Goal: Information Seeking & Learning: Learn about a topic

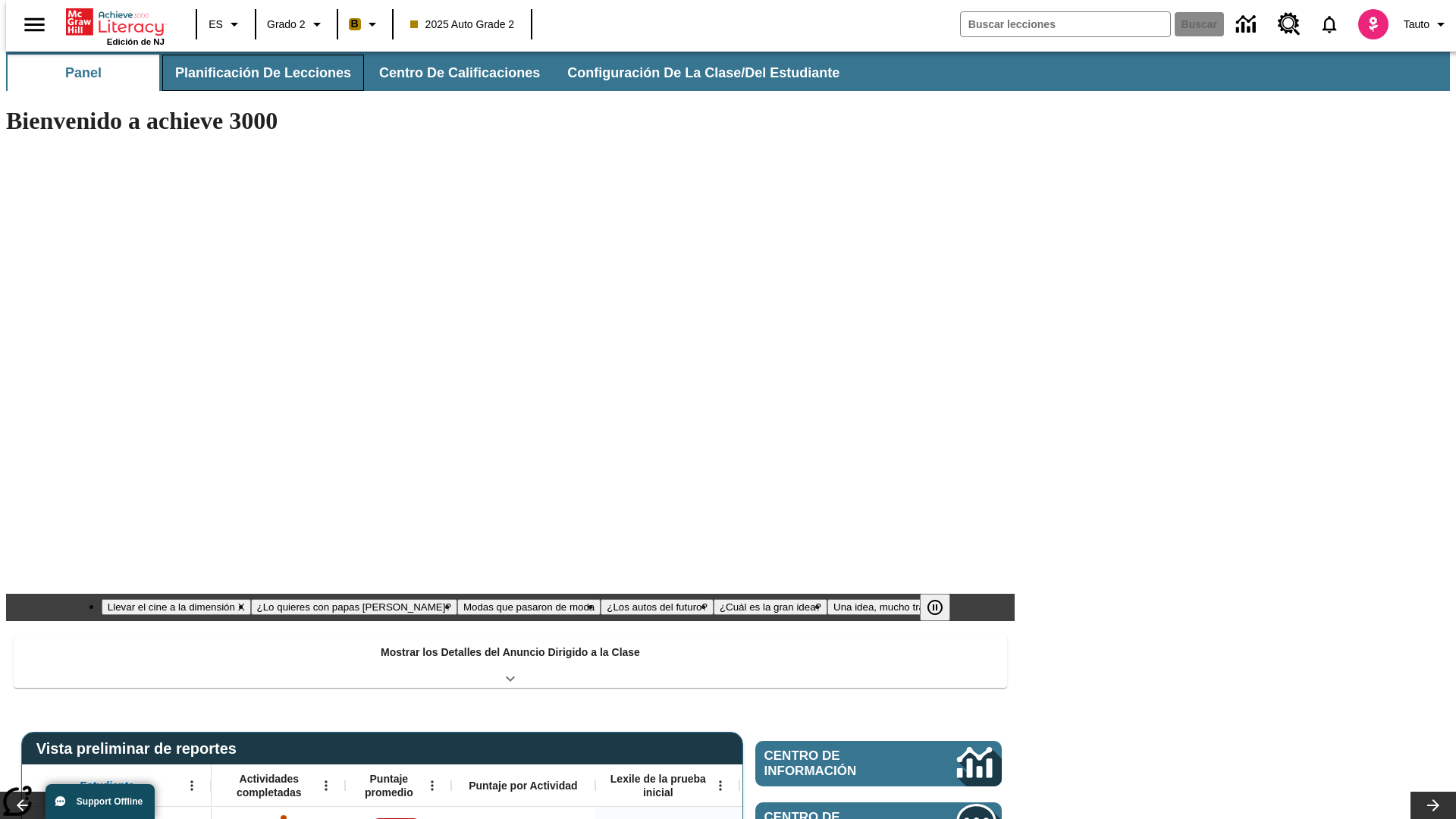
click at [254, 73] on button "Planificación de lecciones" at bounding box center [263, 73] width 202 height 37
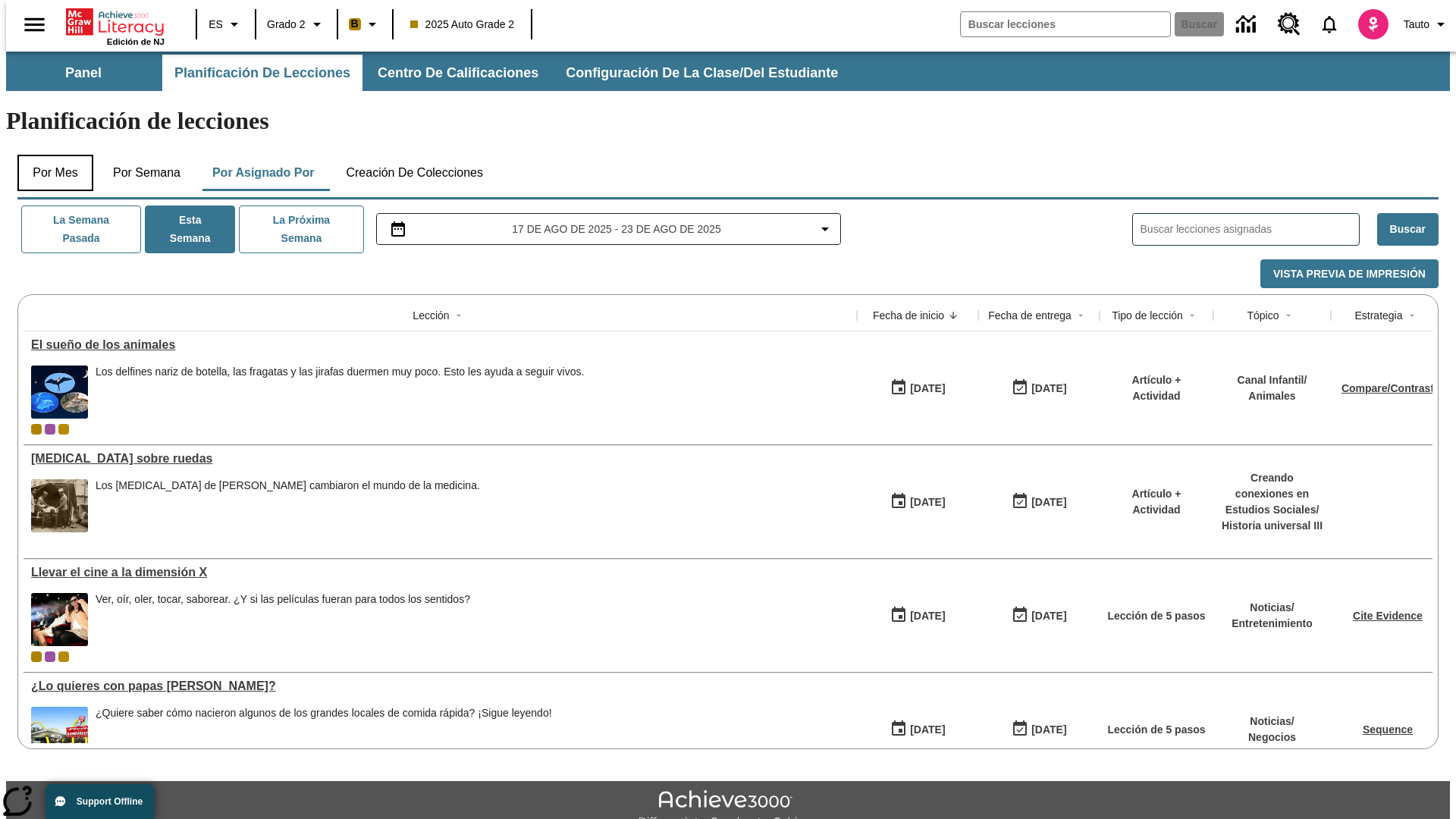
click at [49, 155] on button "Por mes" at bounding box center [55, 173] width 75 height 37
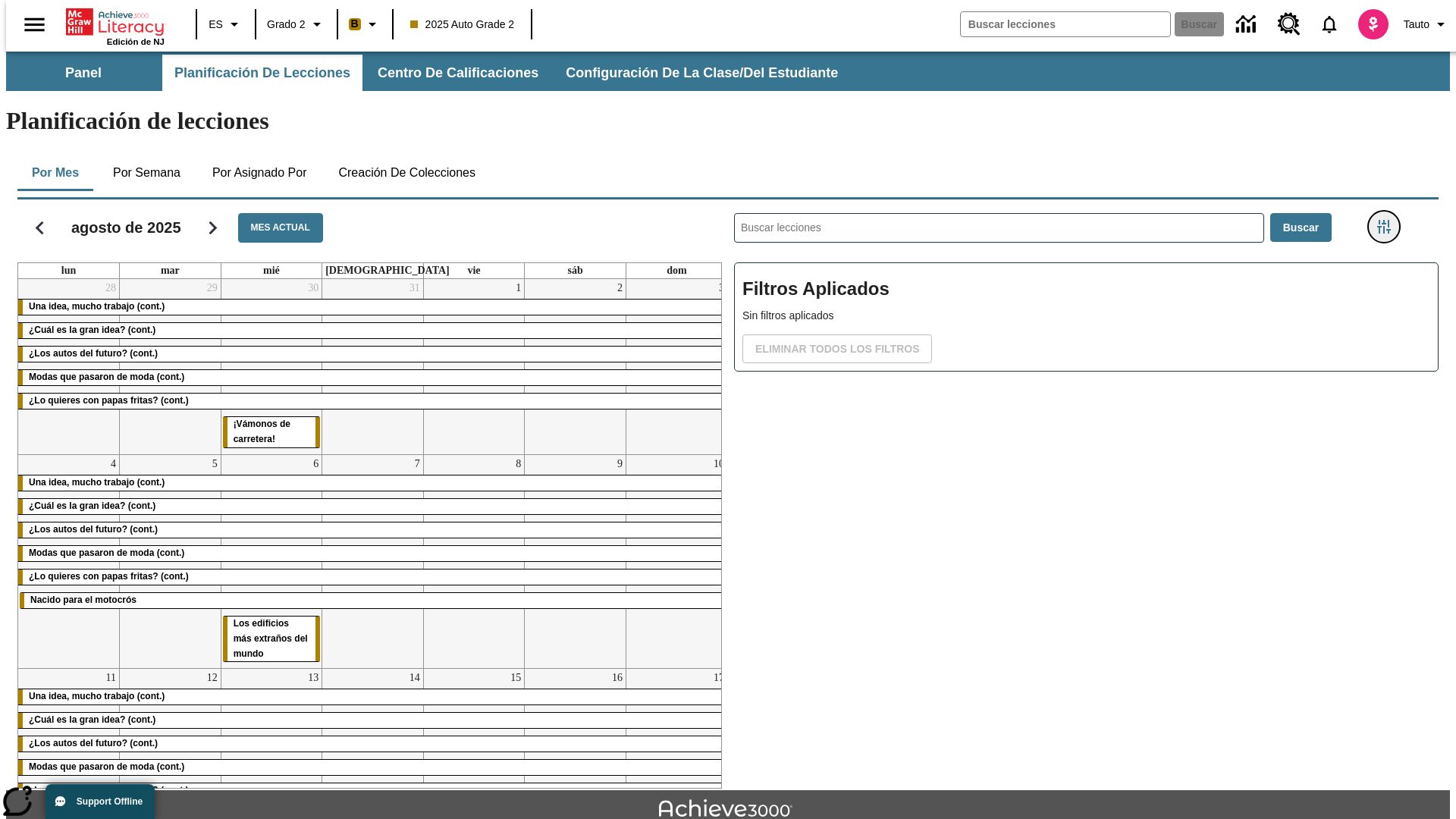
click at [1389, 220] on icon "Menú lateral de filtros" at bounding box center [1384, 226] width 13 height 13
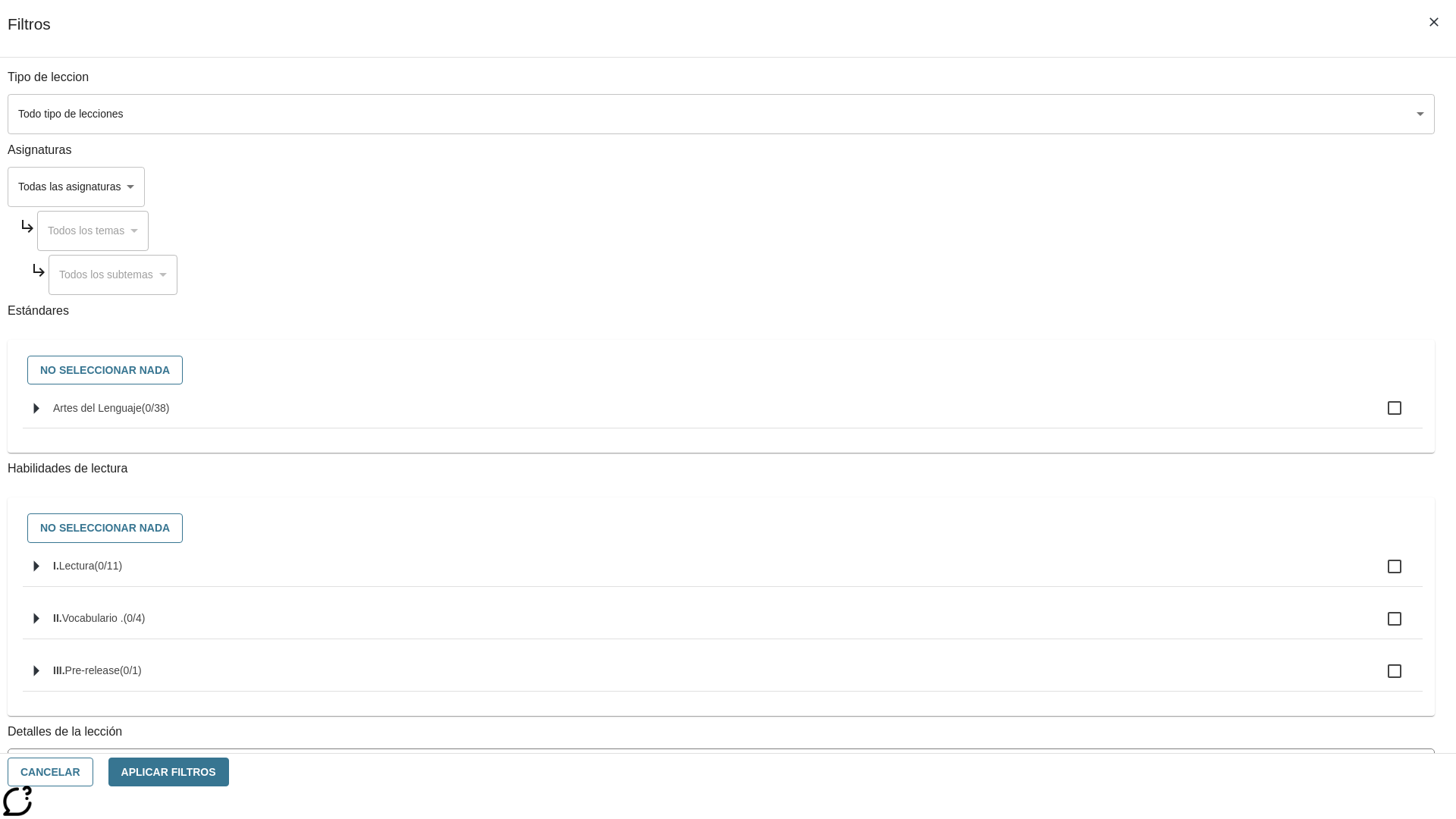
click at [1092, 114] on body "[MEDICAL_DATA] al contenido principal Edición de NJ ES Grado 2 B 2025 Auto Grad…" at bounding box center [728, 470] width 1444 height 837
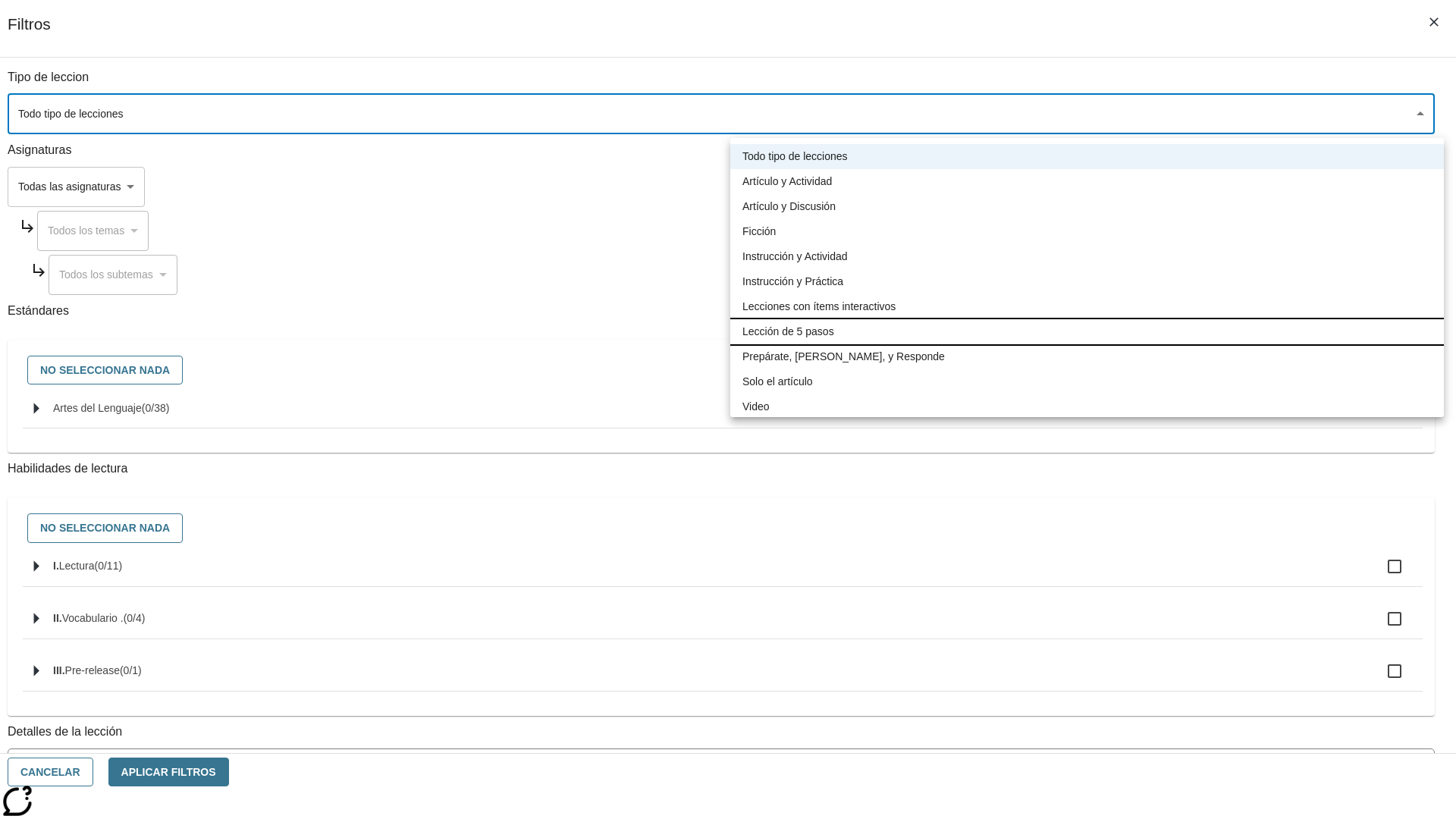
click at [1087, 331] on li "Lección de 5 pasos" at bounding box center [1087, 331] width 713 height 25
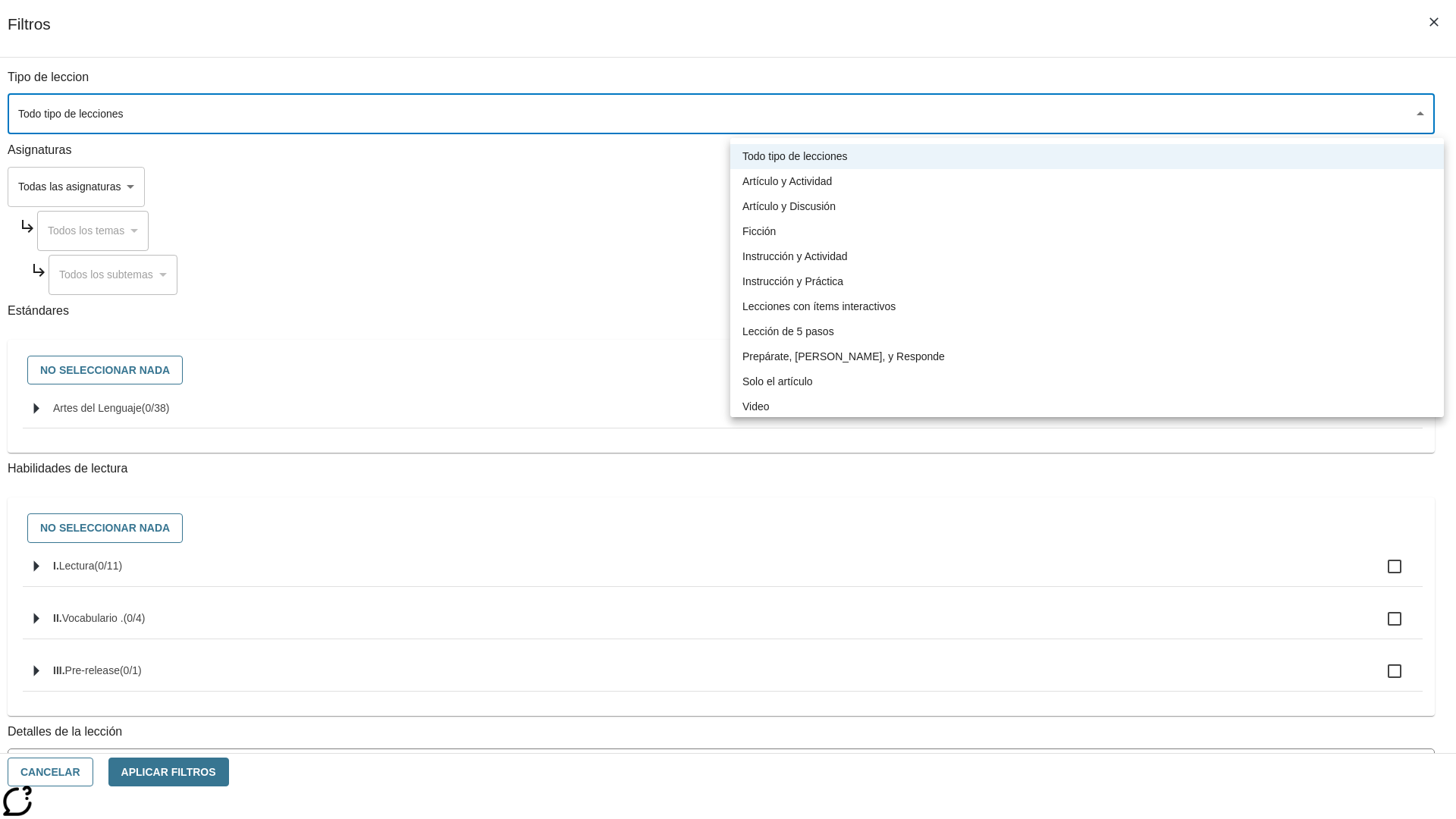
type input "1"
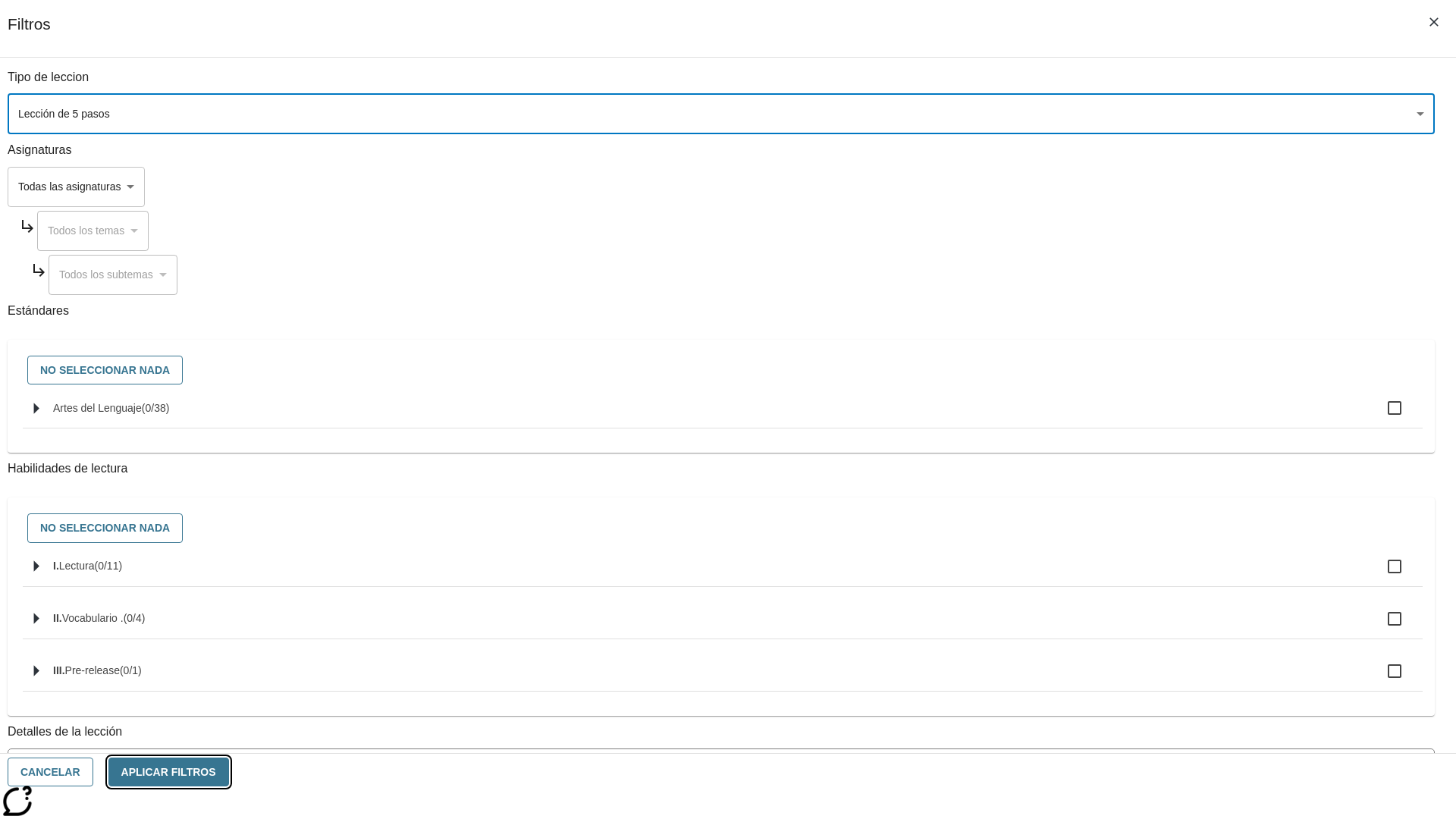
click at [229, 772] on button "Aplicar Filtros" at bounding box center [169, 772] width 121 height 29
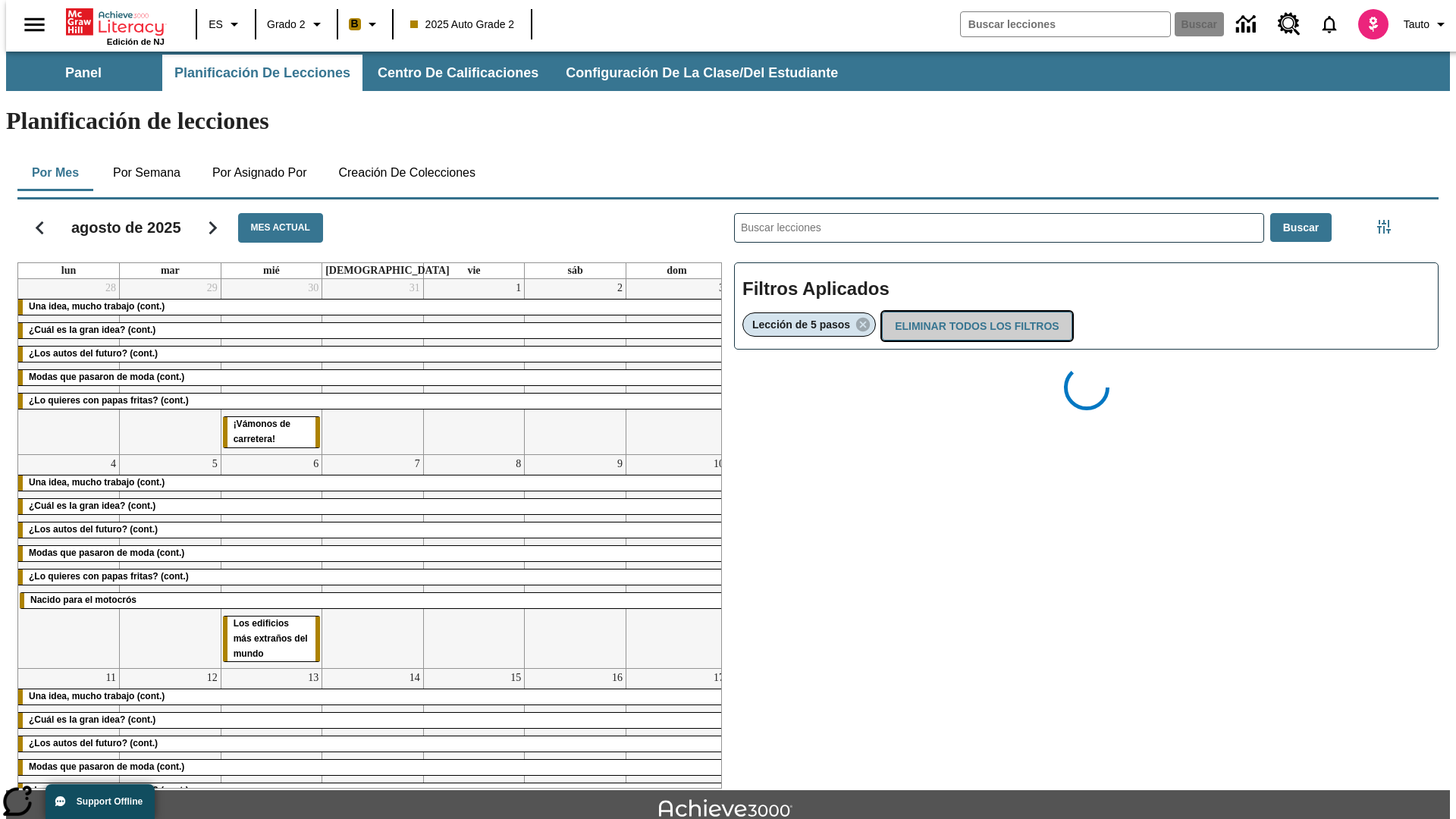
click at [974, 311] on button "Eliminar todos los filtros" at bounding box center [977, 326] width 190 height 29
click at [1389, 220] on icon "Menú lateral de filtros" at bounding box center [1384, 226] width 13 height 13
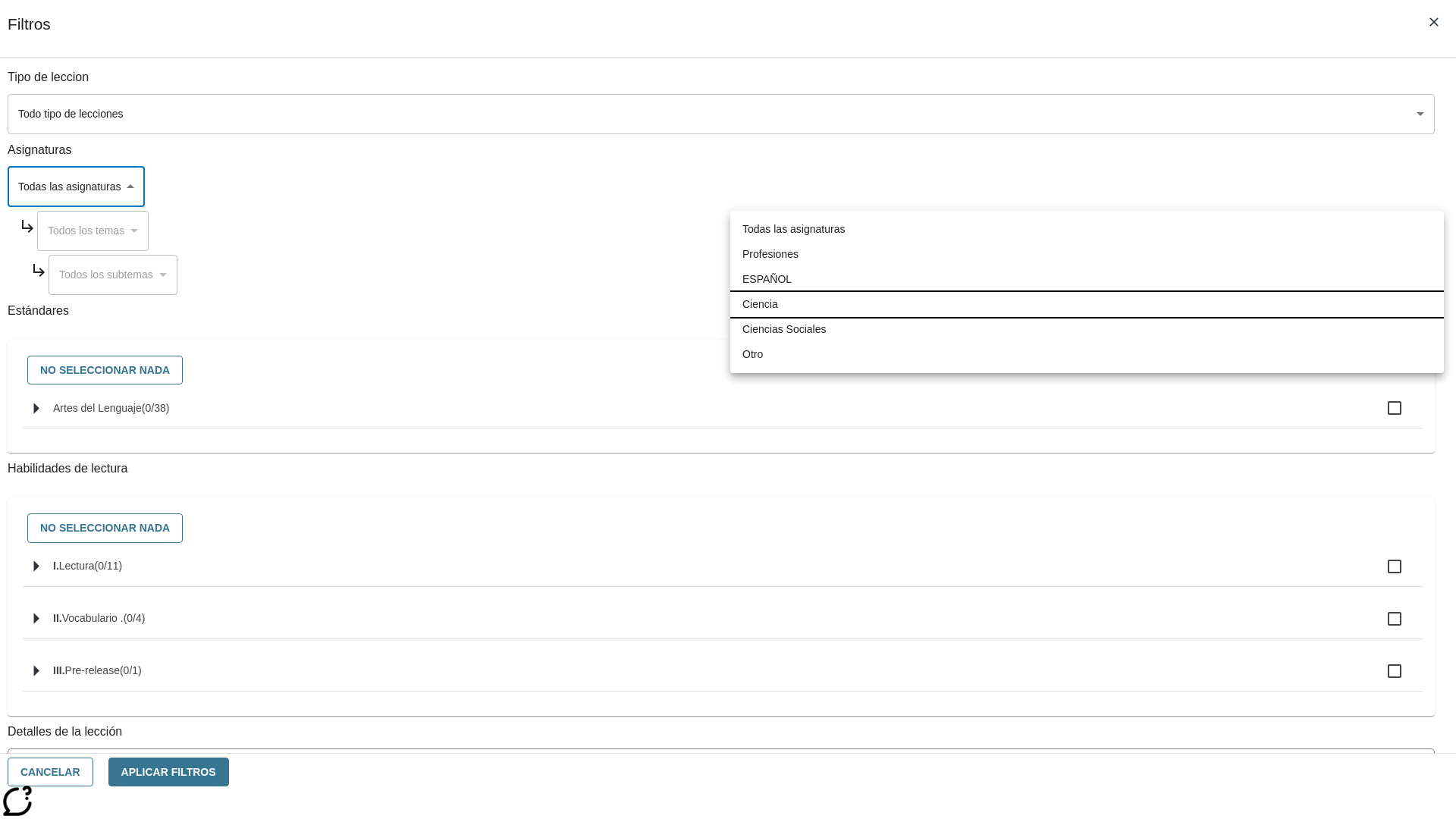
click at [1087, 304] on li "Ciencia" at bounding box center [1087, 304] width 713 height 25
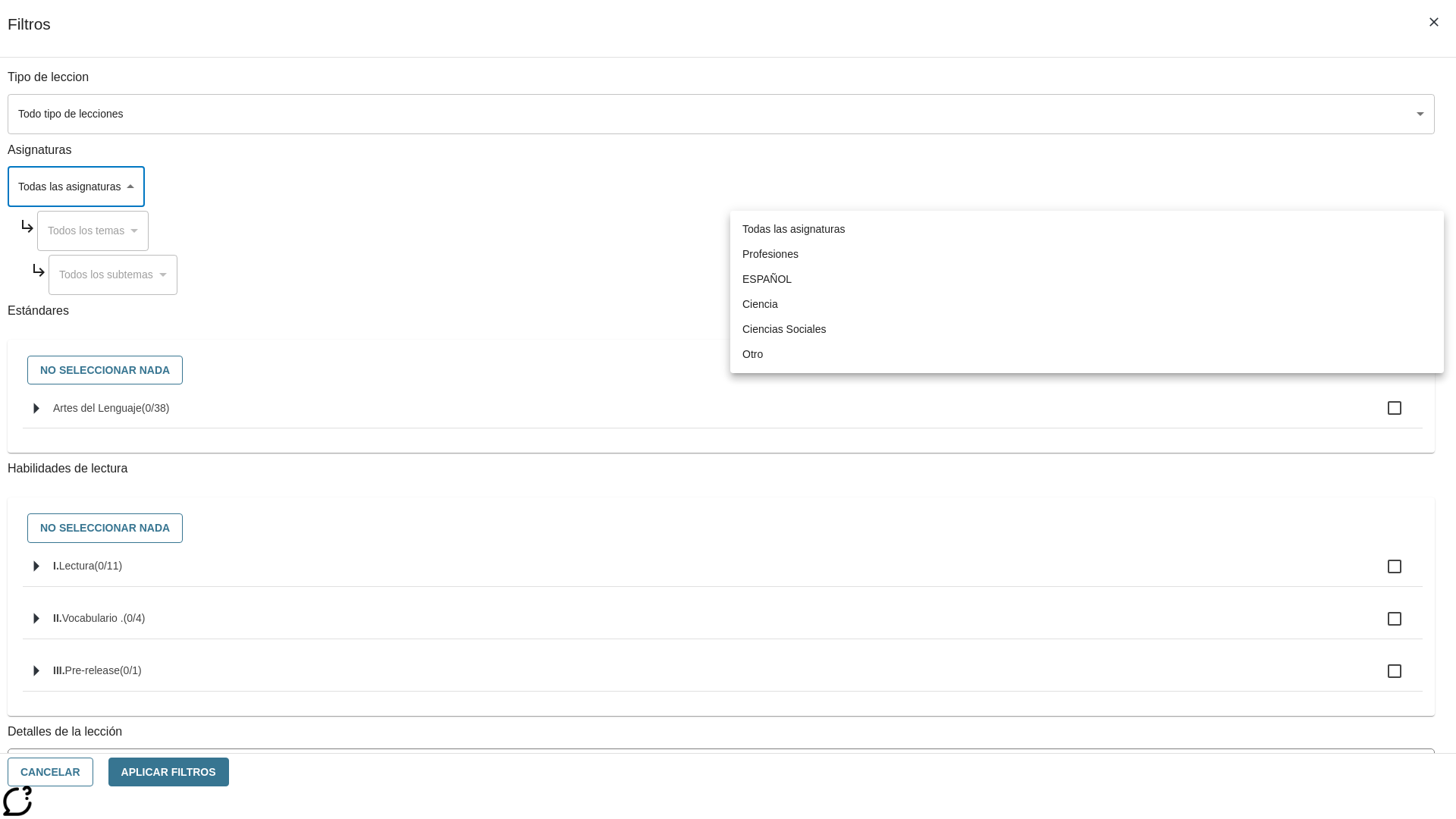
type input "2"
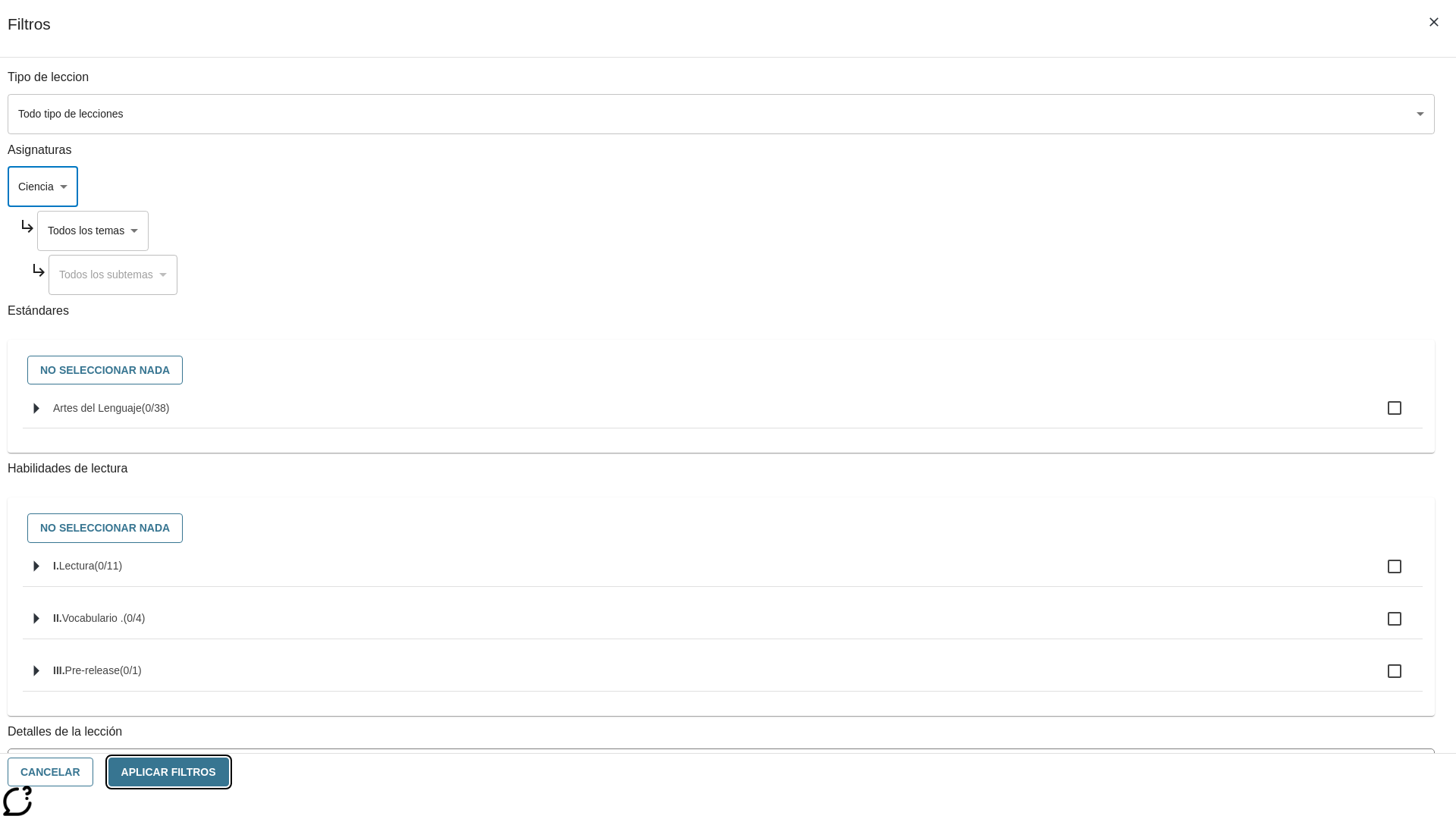
click at [229, 772] on button "Aplicar Filtros" at bounding box center [169, 772] width 121 height 29
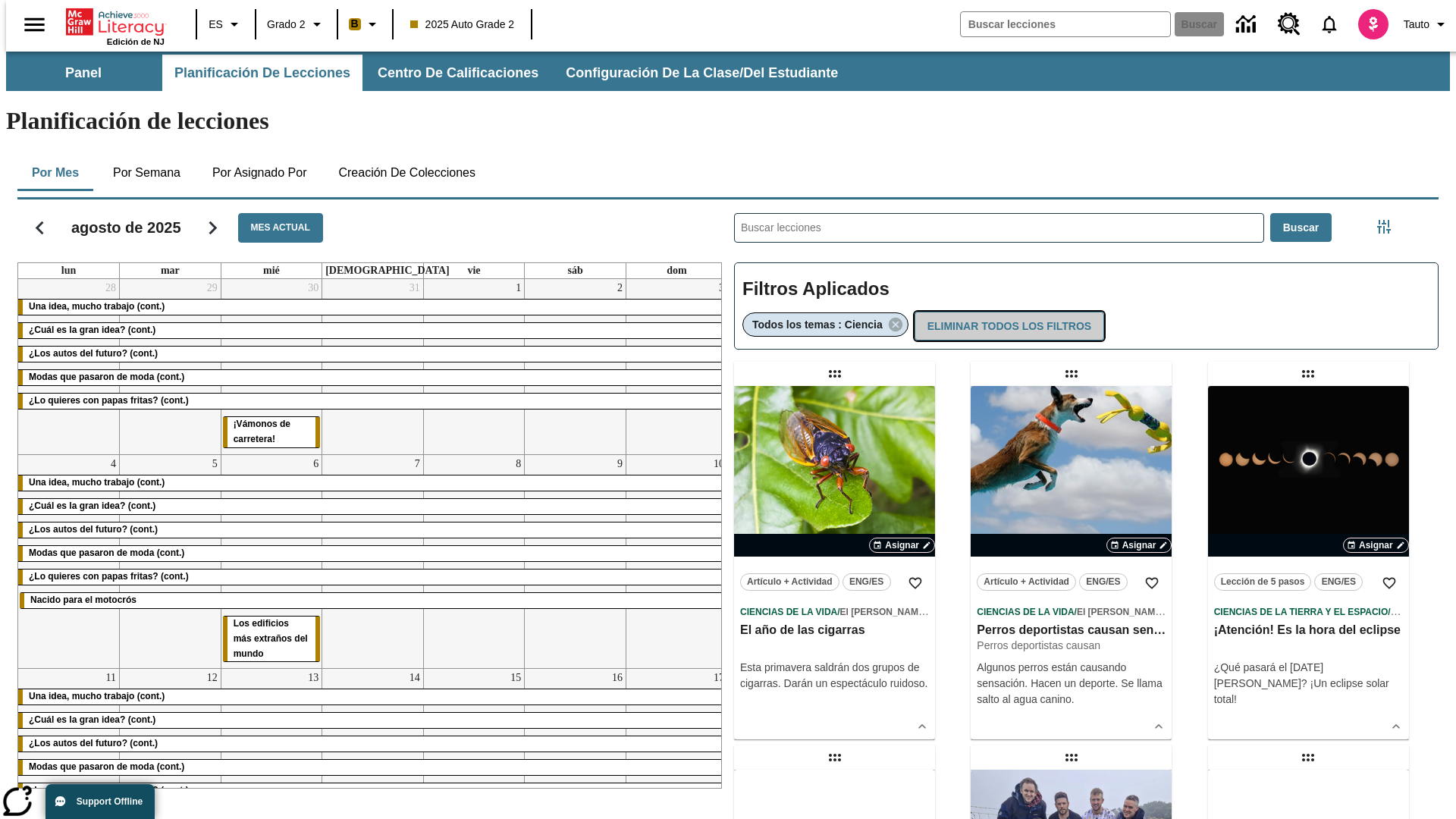
click at [1007, 311] on button "Eliminar todos los filtros" at bounding box center [1009, 326] width 190 height 29
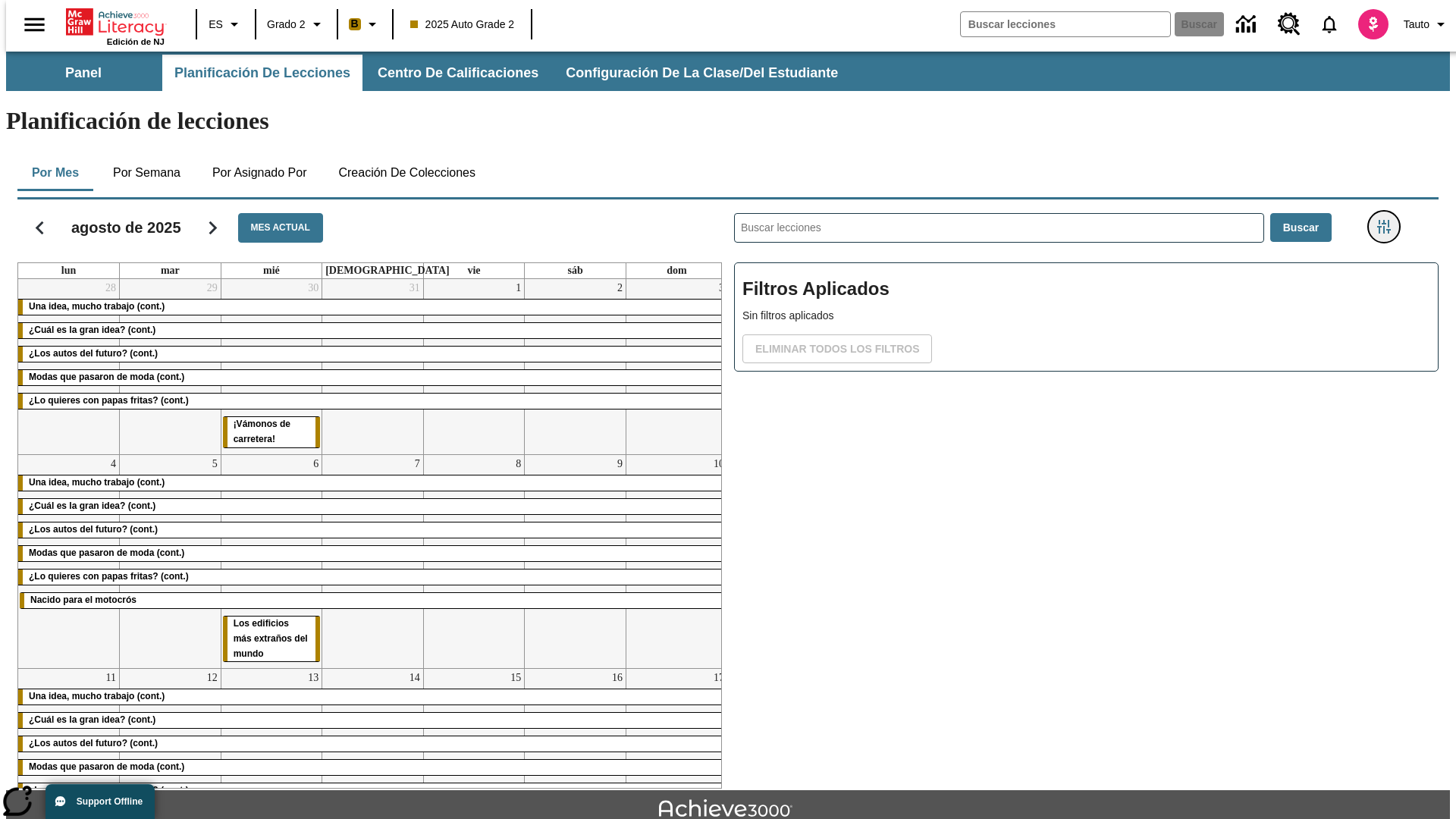
click at [1389, 220] on icon "Menú lateral de filtros" at bounding box center [1384, 226] width 13 height 13
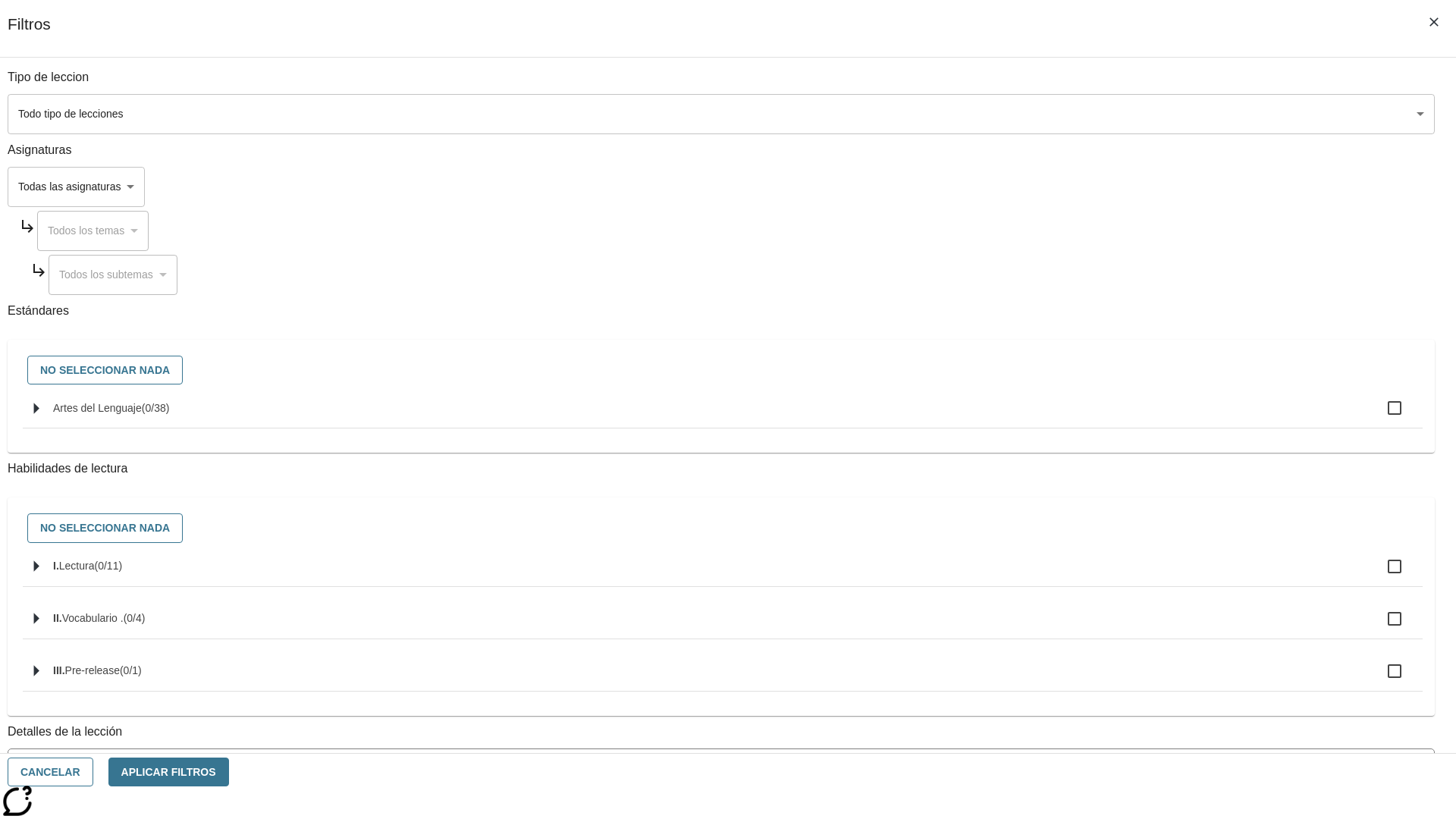
click at [170, 414] on span "Artes del Lenguaje" at bounding box center [156, 408] width 28 height 12
click at [1379, 416] on input "Artes del Lenguaje ( 0 / 38 )" at bounding box center [1395, 409] width 32 height 32
checkbox input "true"
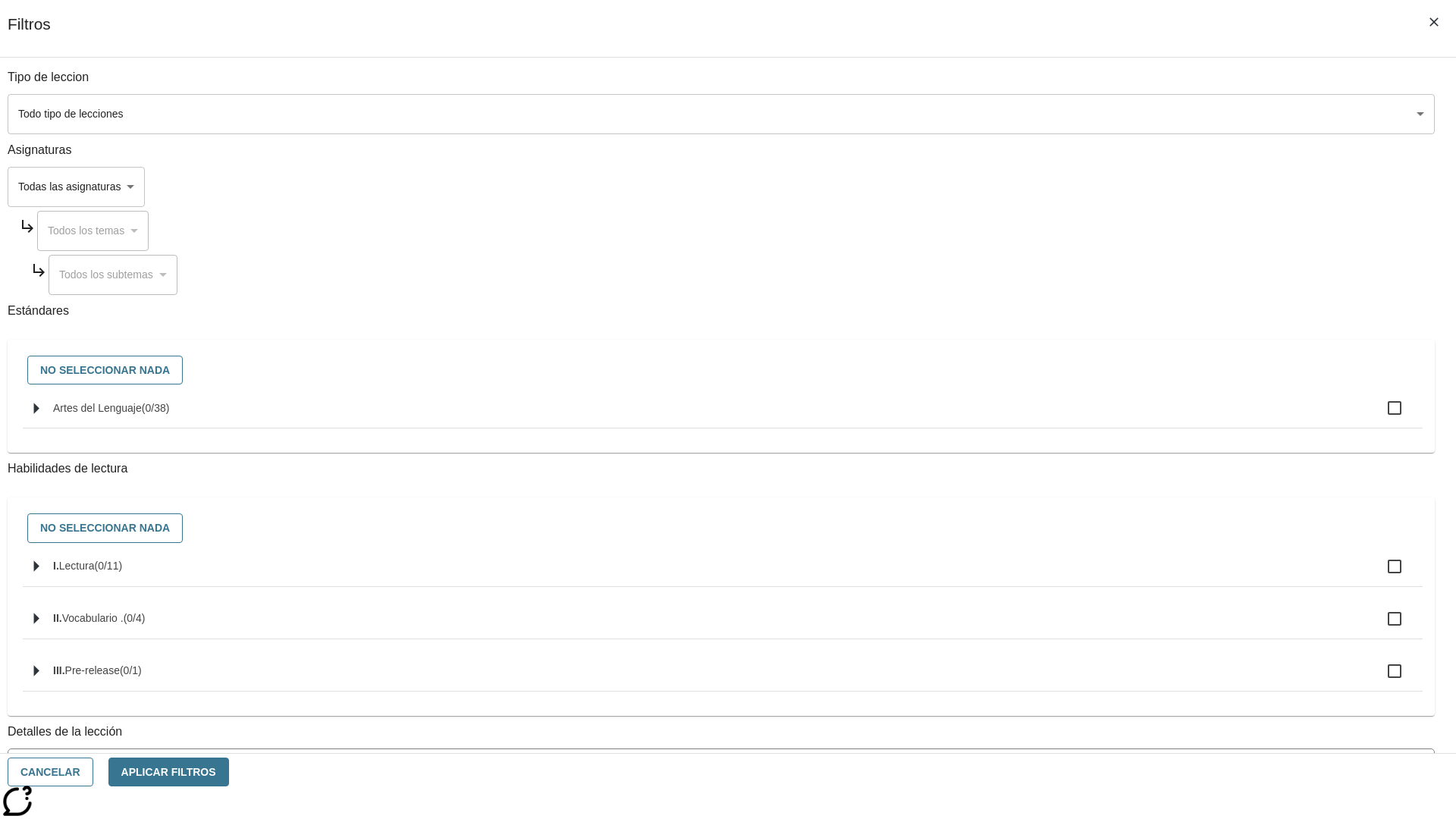
checkbox input "true"
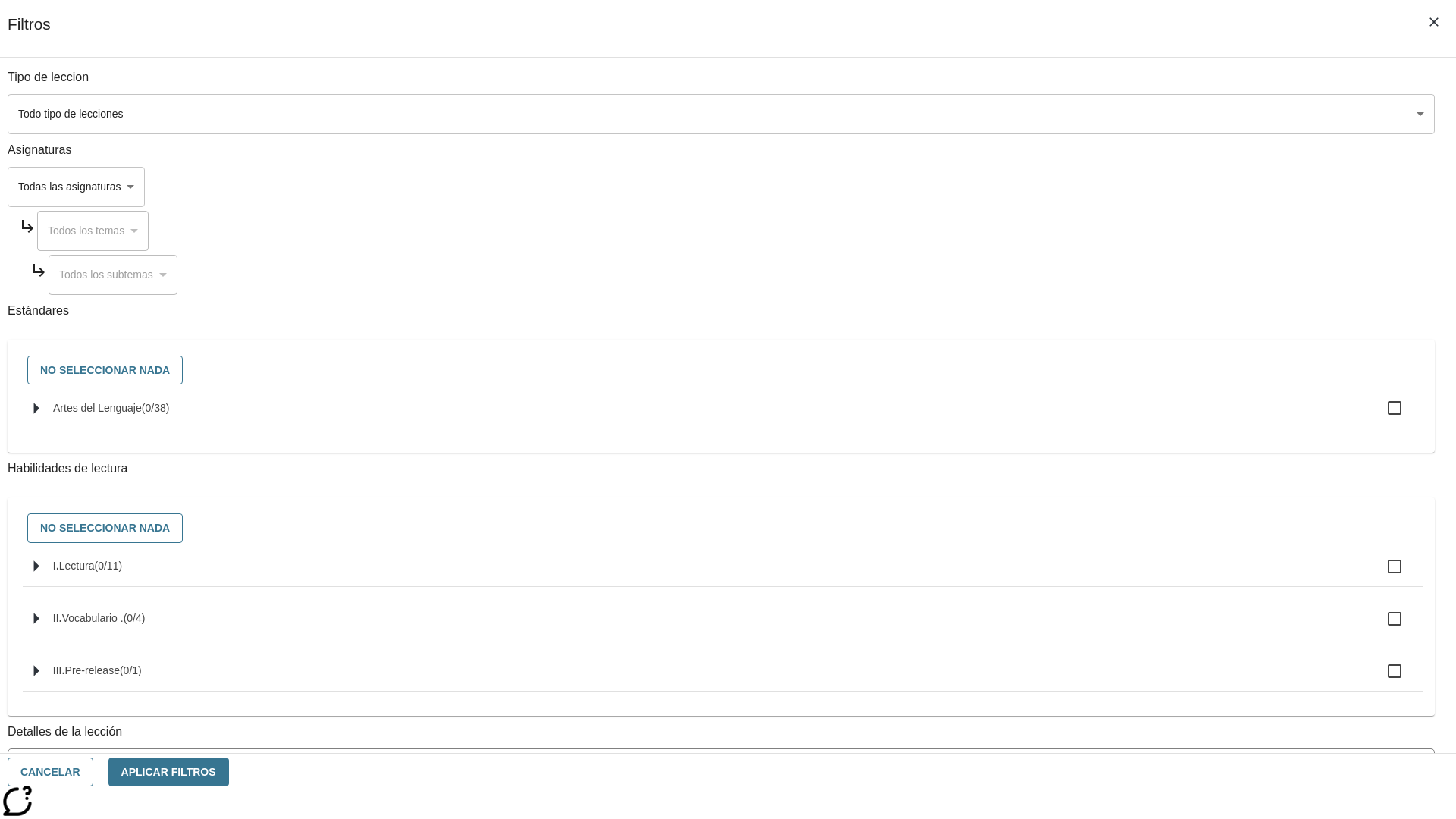
checkbox input "true"
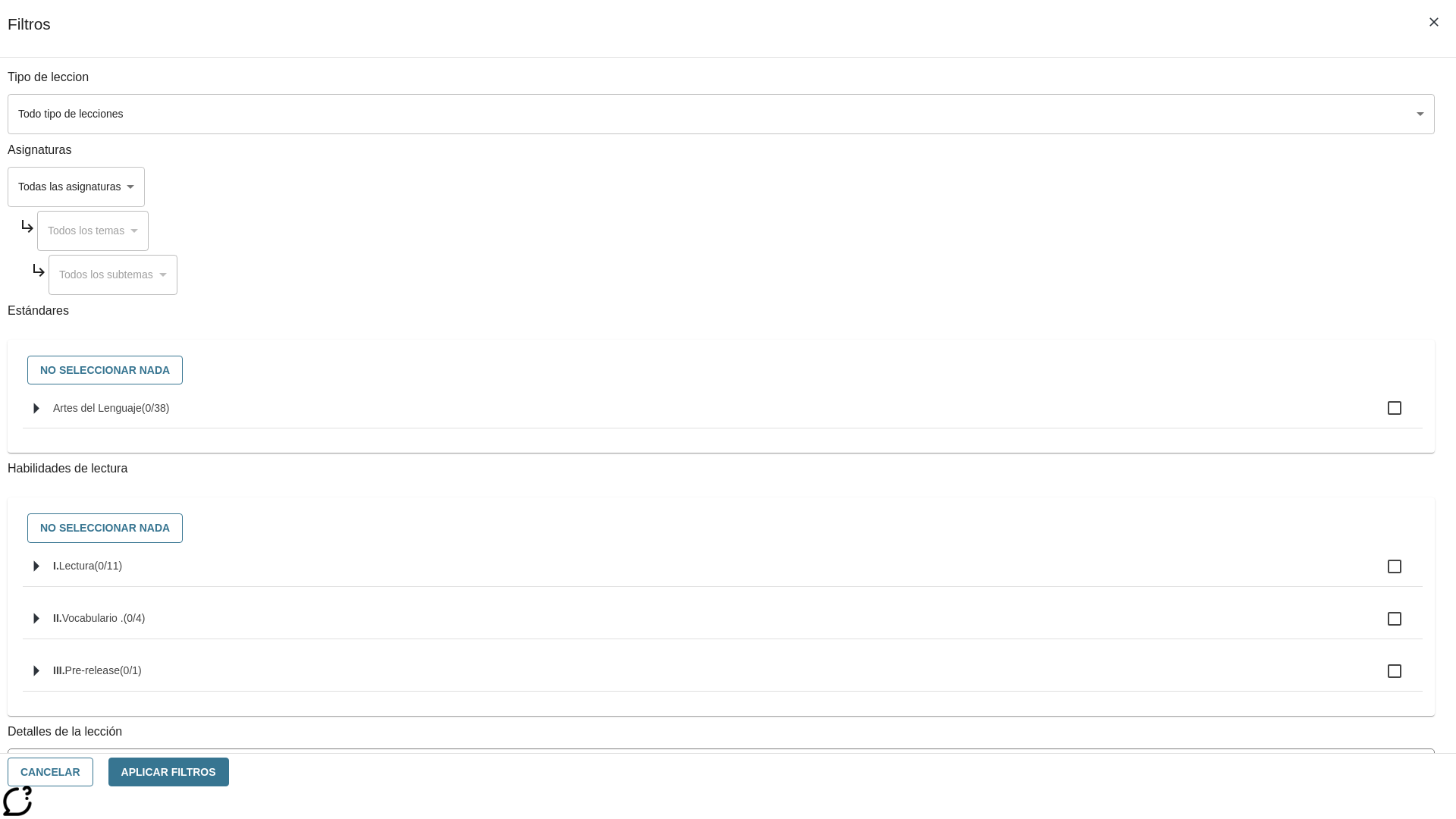
checkbox input "true"
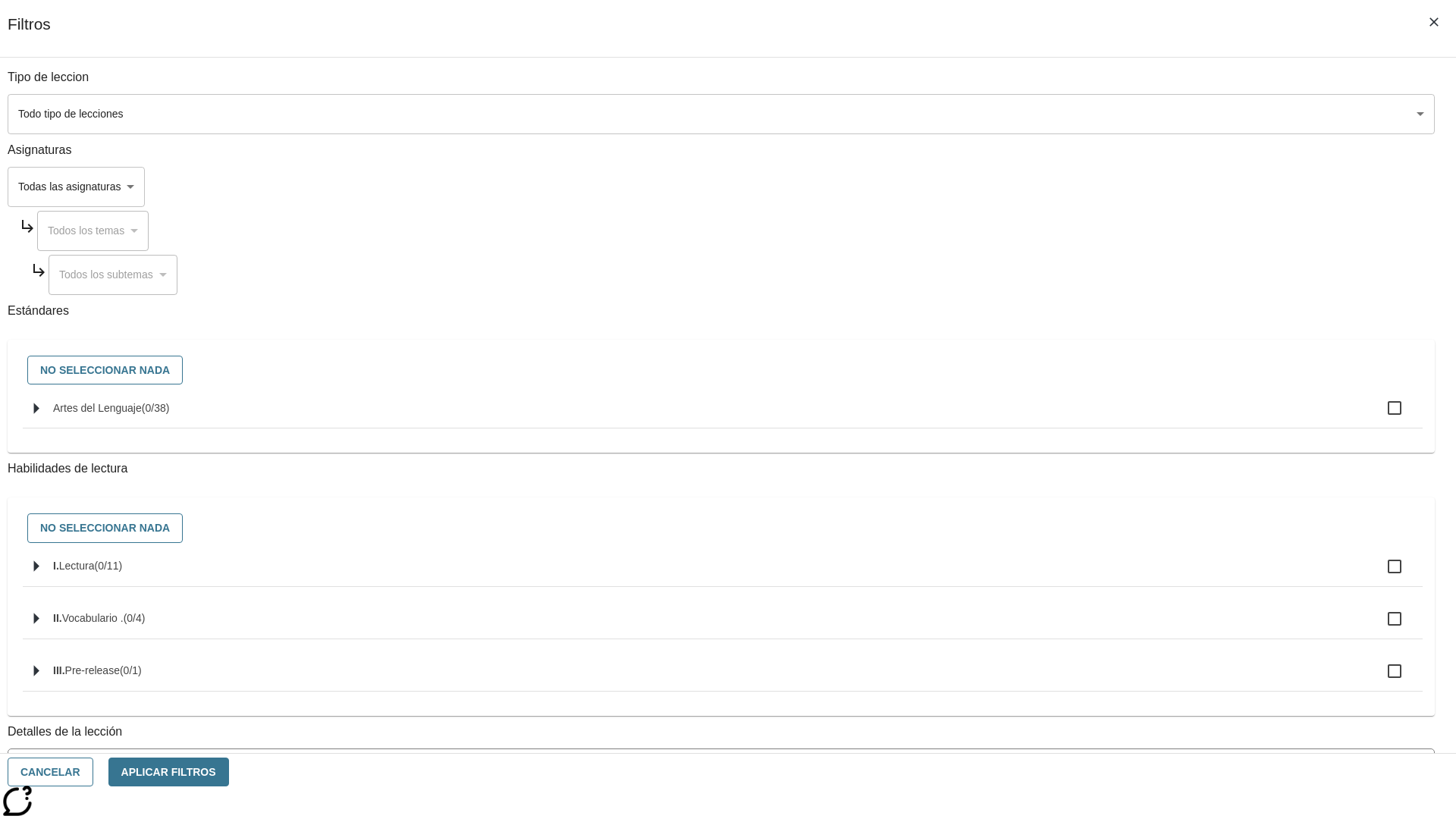
checkbox input "true"
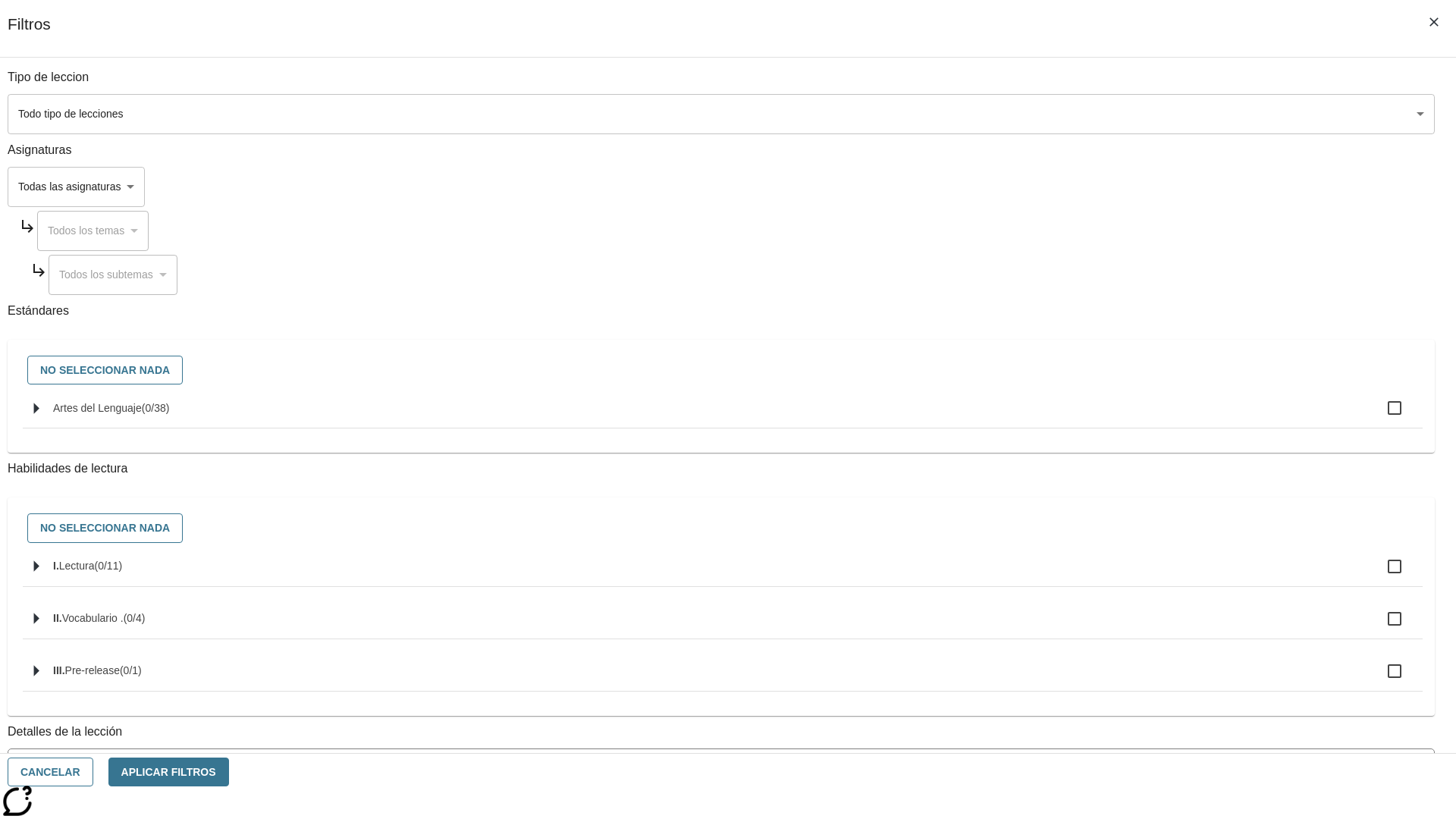
checkbox input "true"
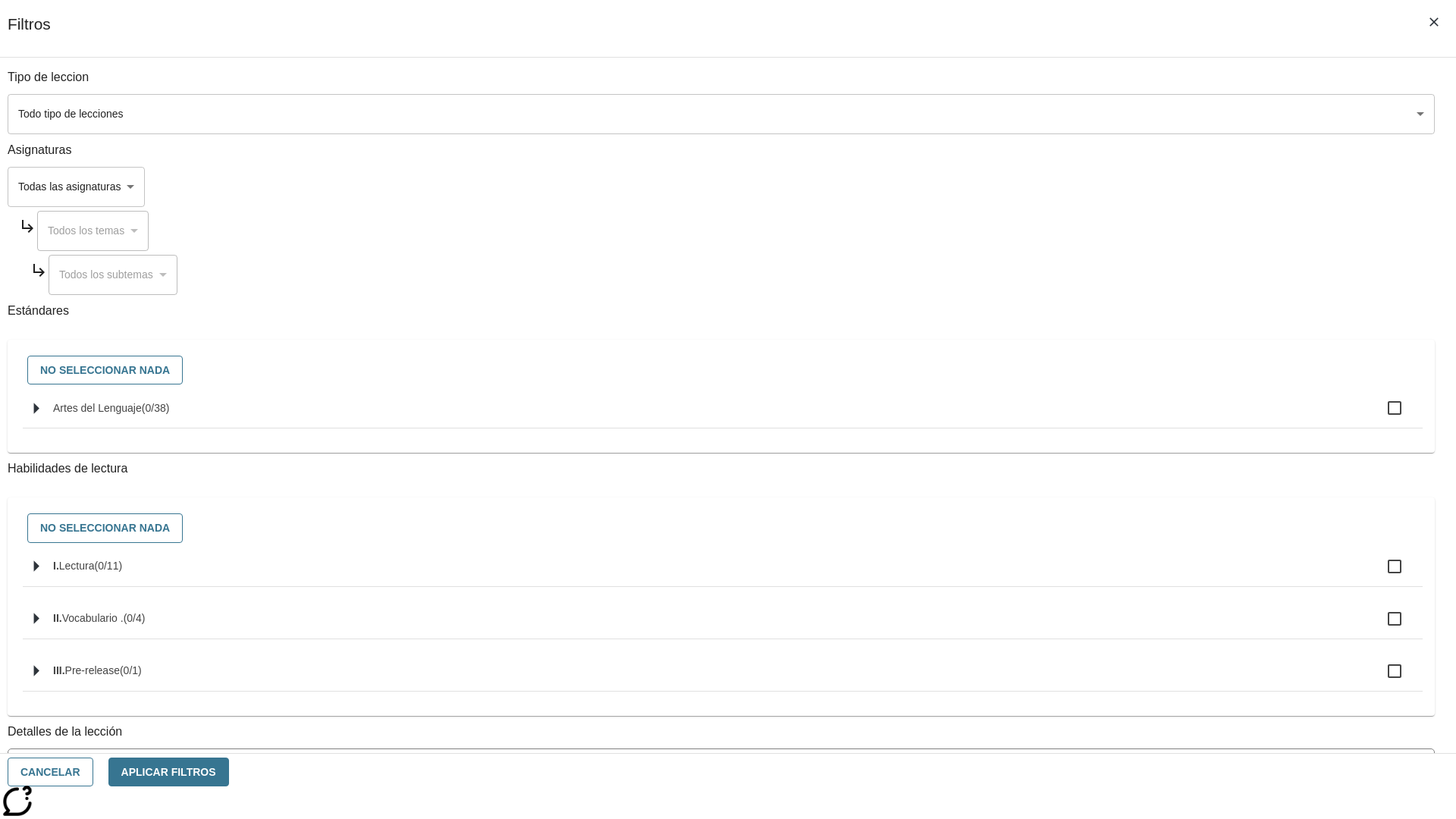
checkbox input "true"
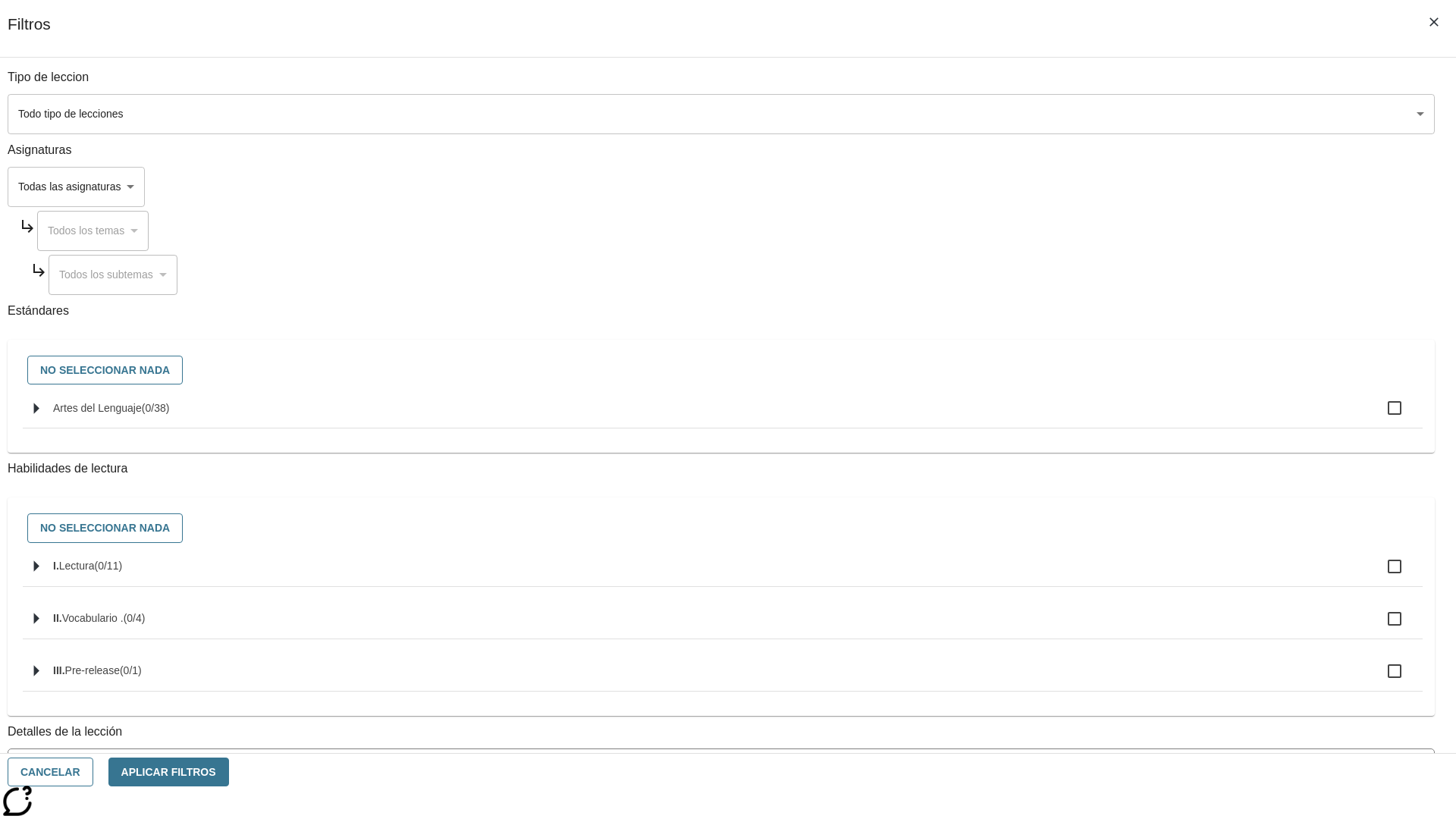
checkbox input "true"
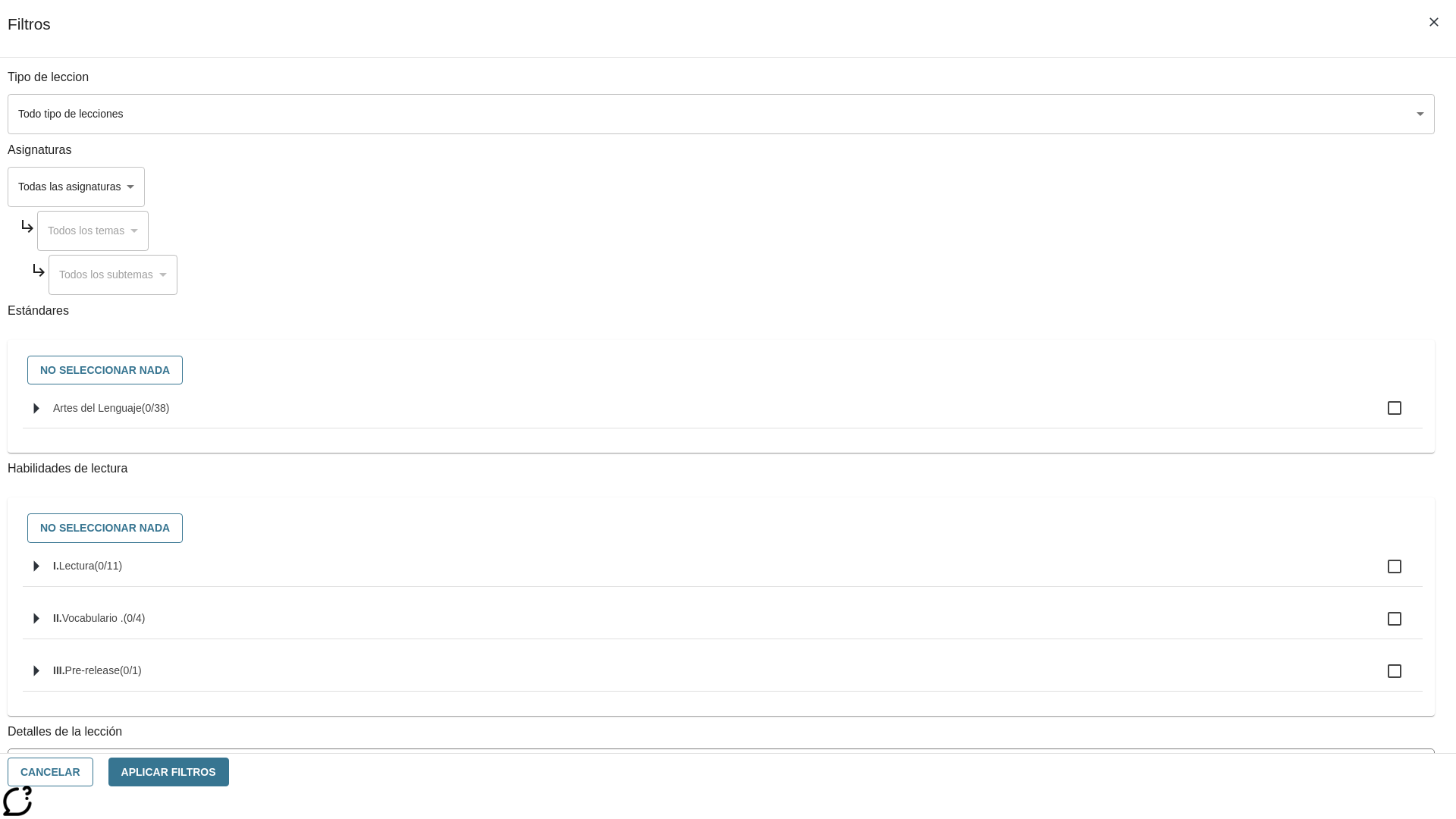
checkbox input "true"
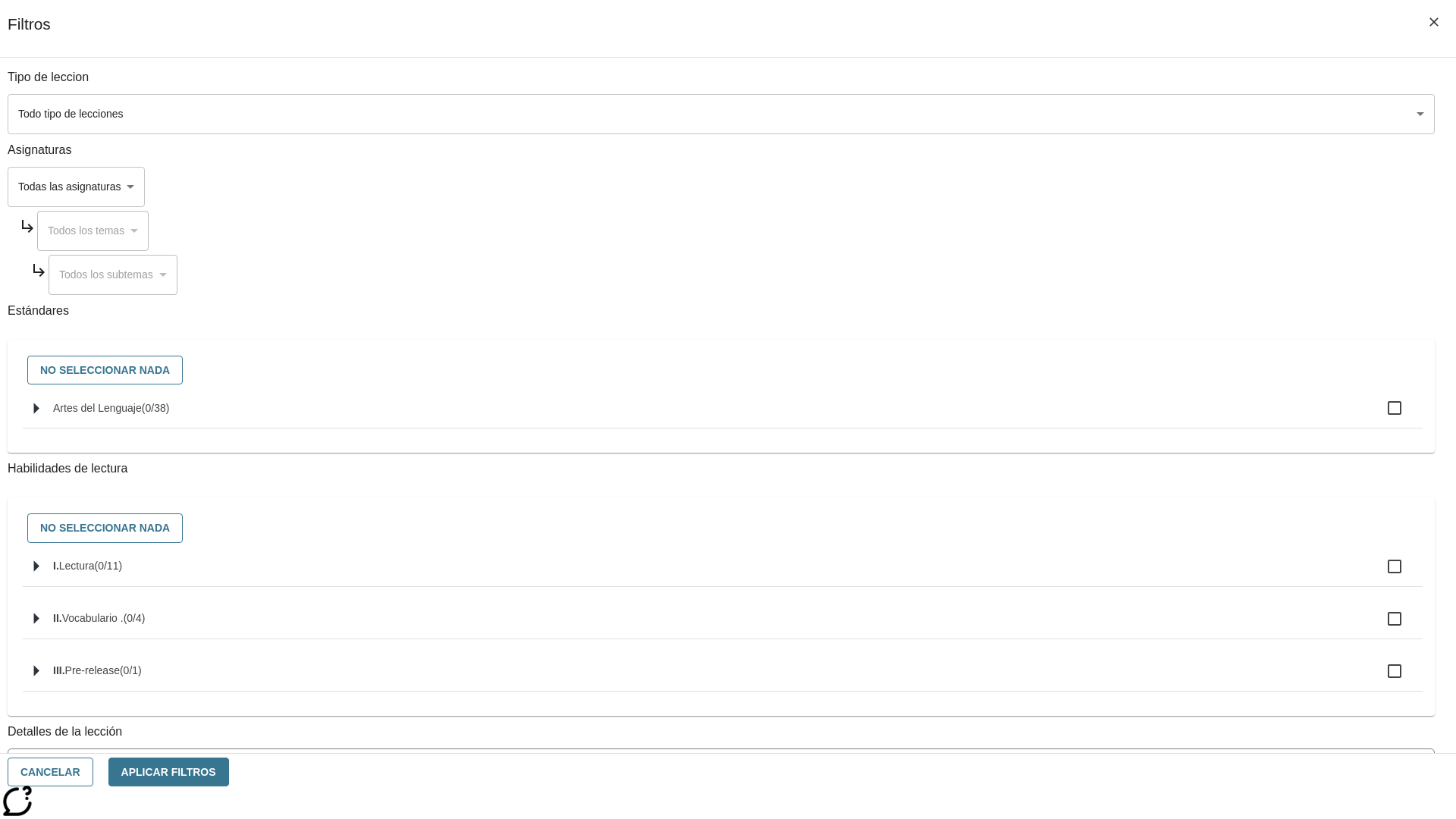
checkbox input "true"
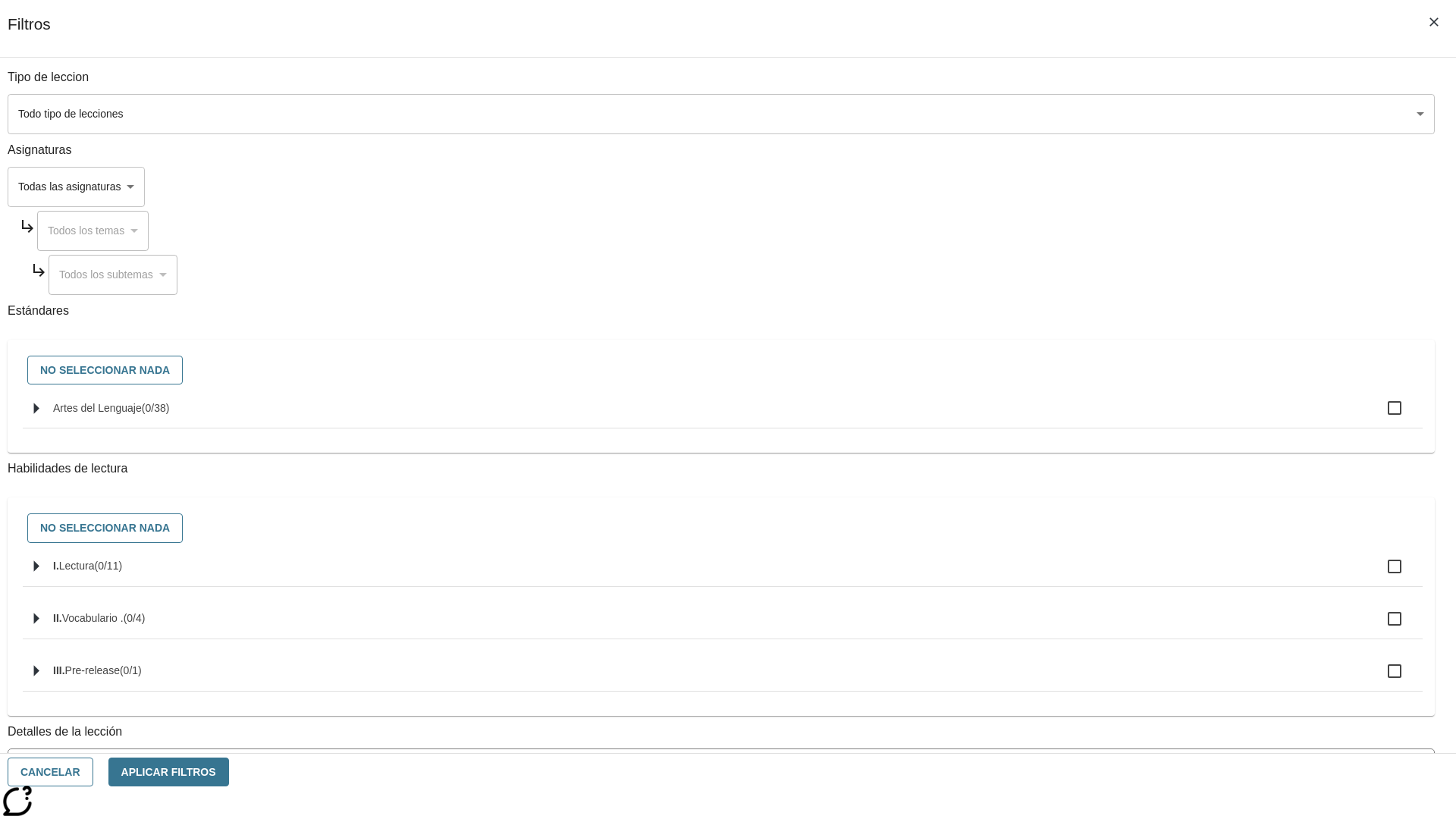
checkbox input "true"
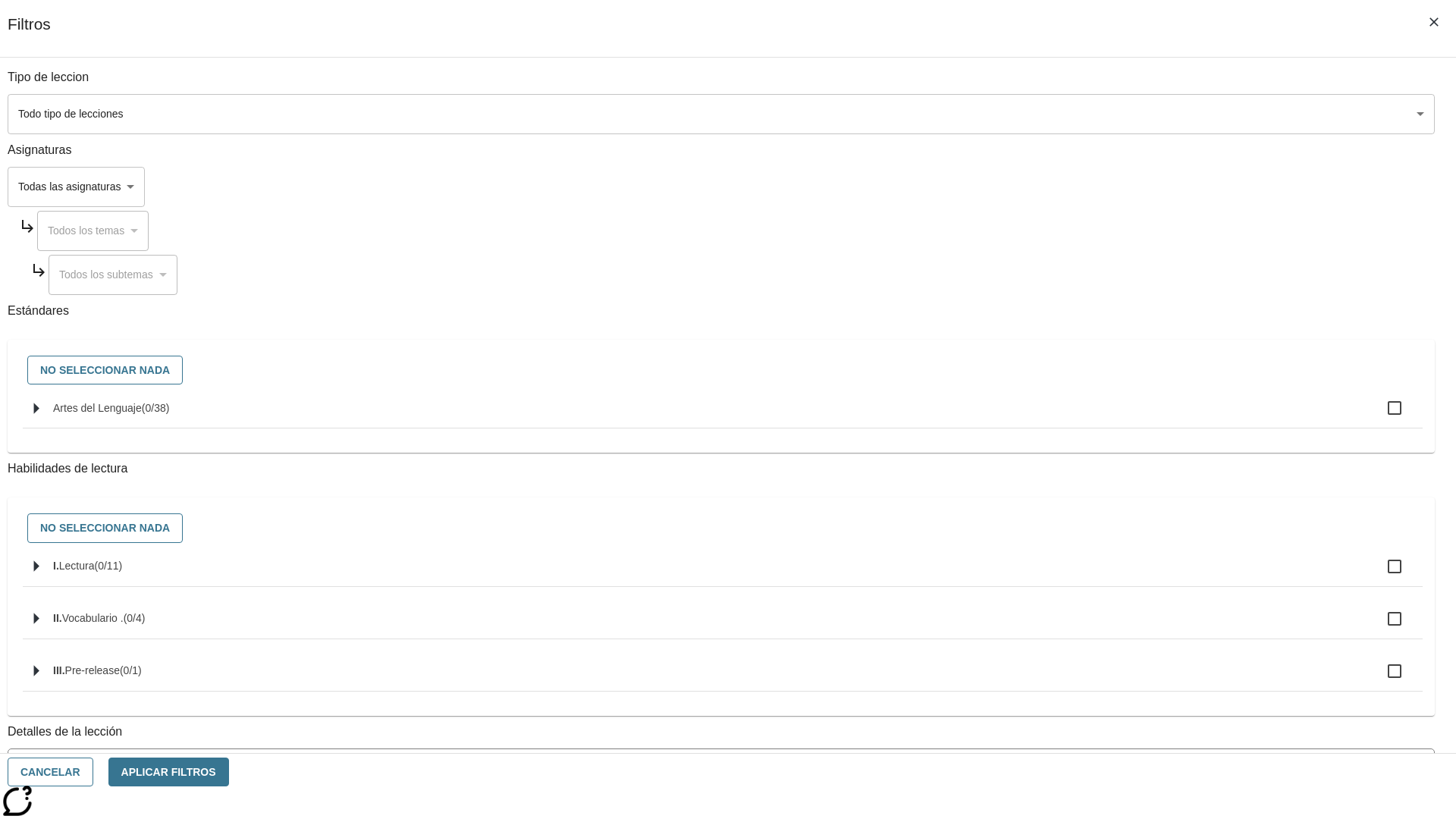
checkbox input "true"
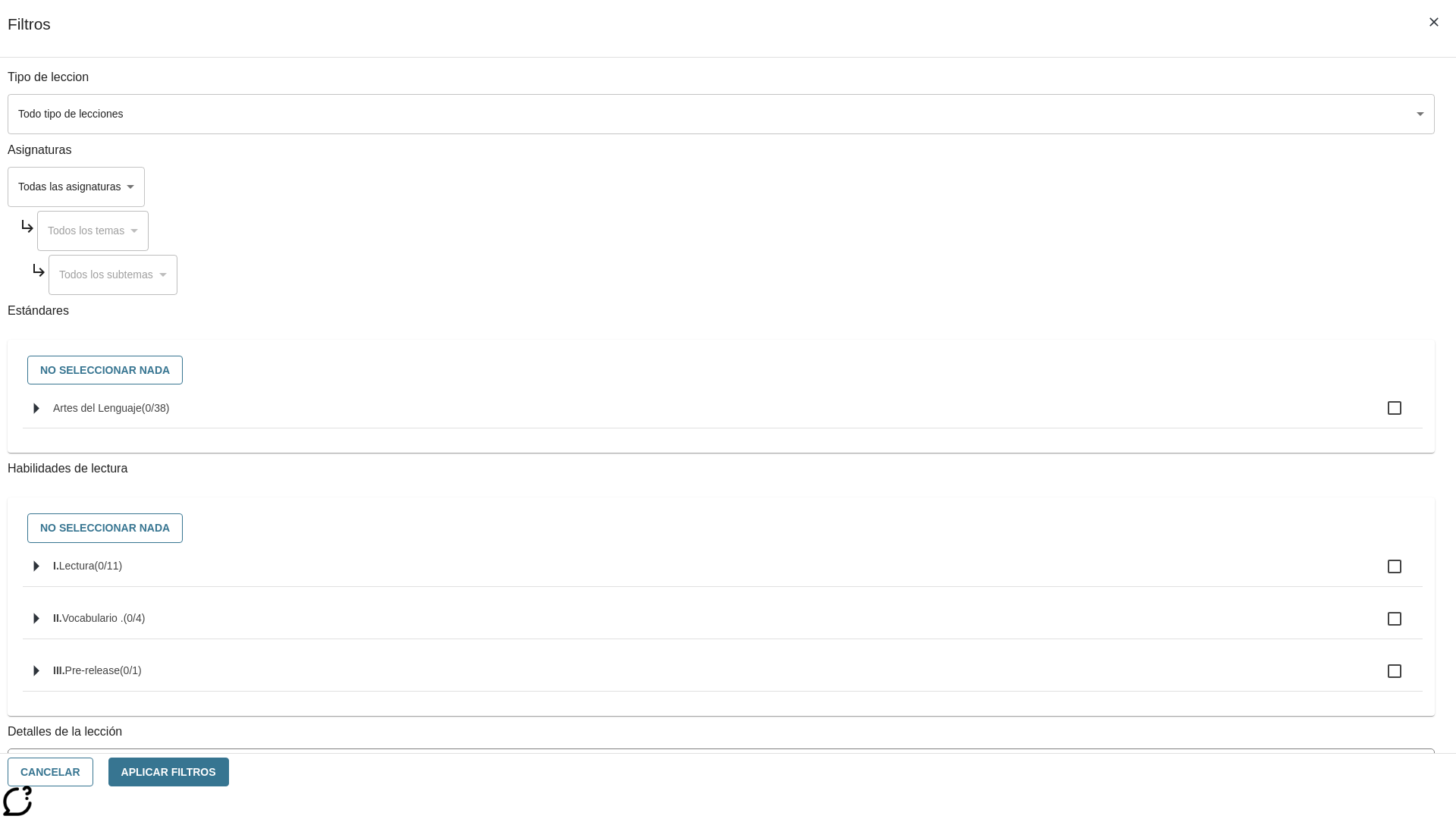
checkbox input "true"
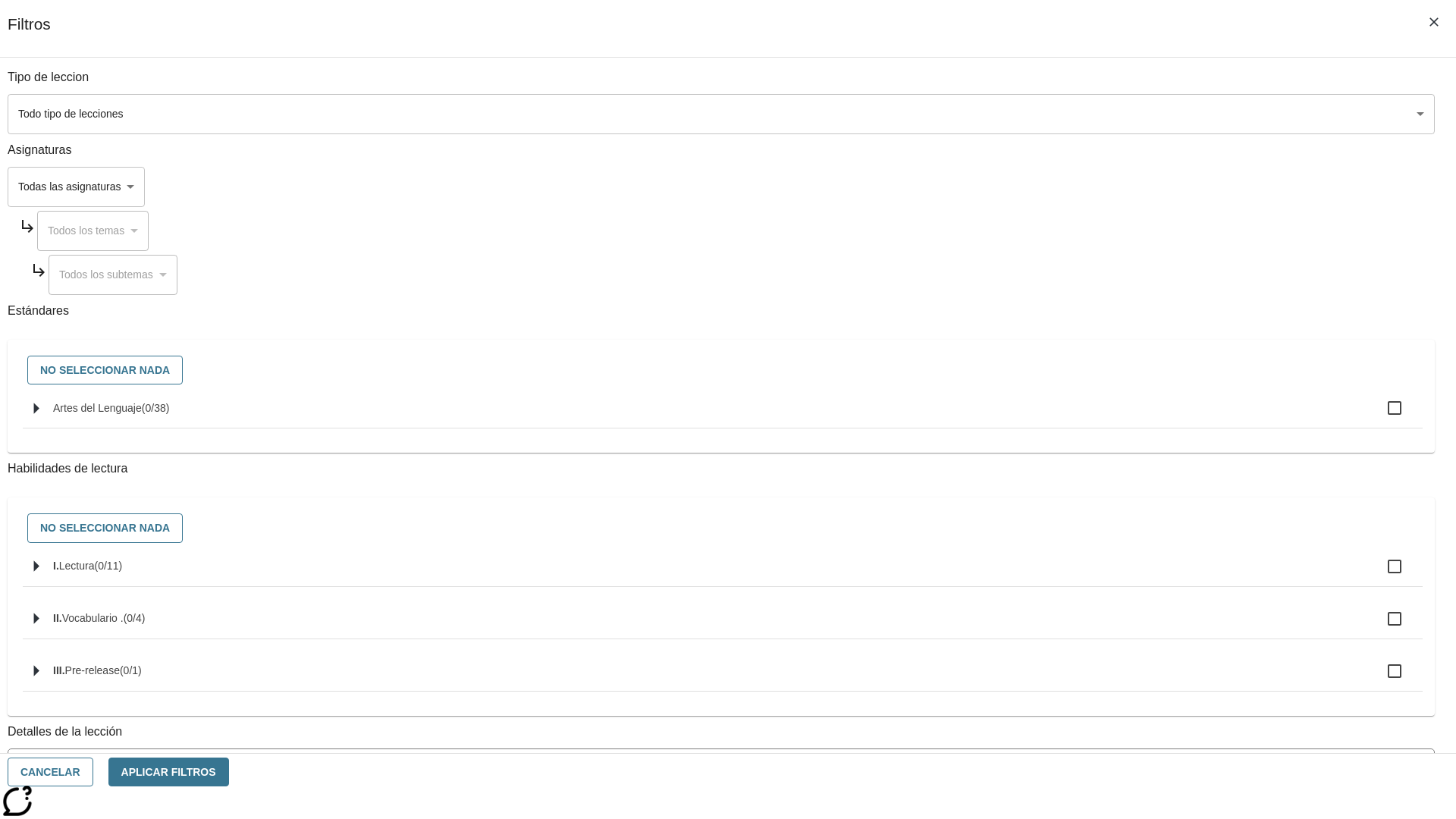
checkbox input "true"
click at [229, 772] on button "Aplicar Filtros" at bounding box center [169, 772] width 121 height 29
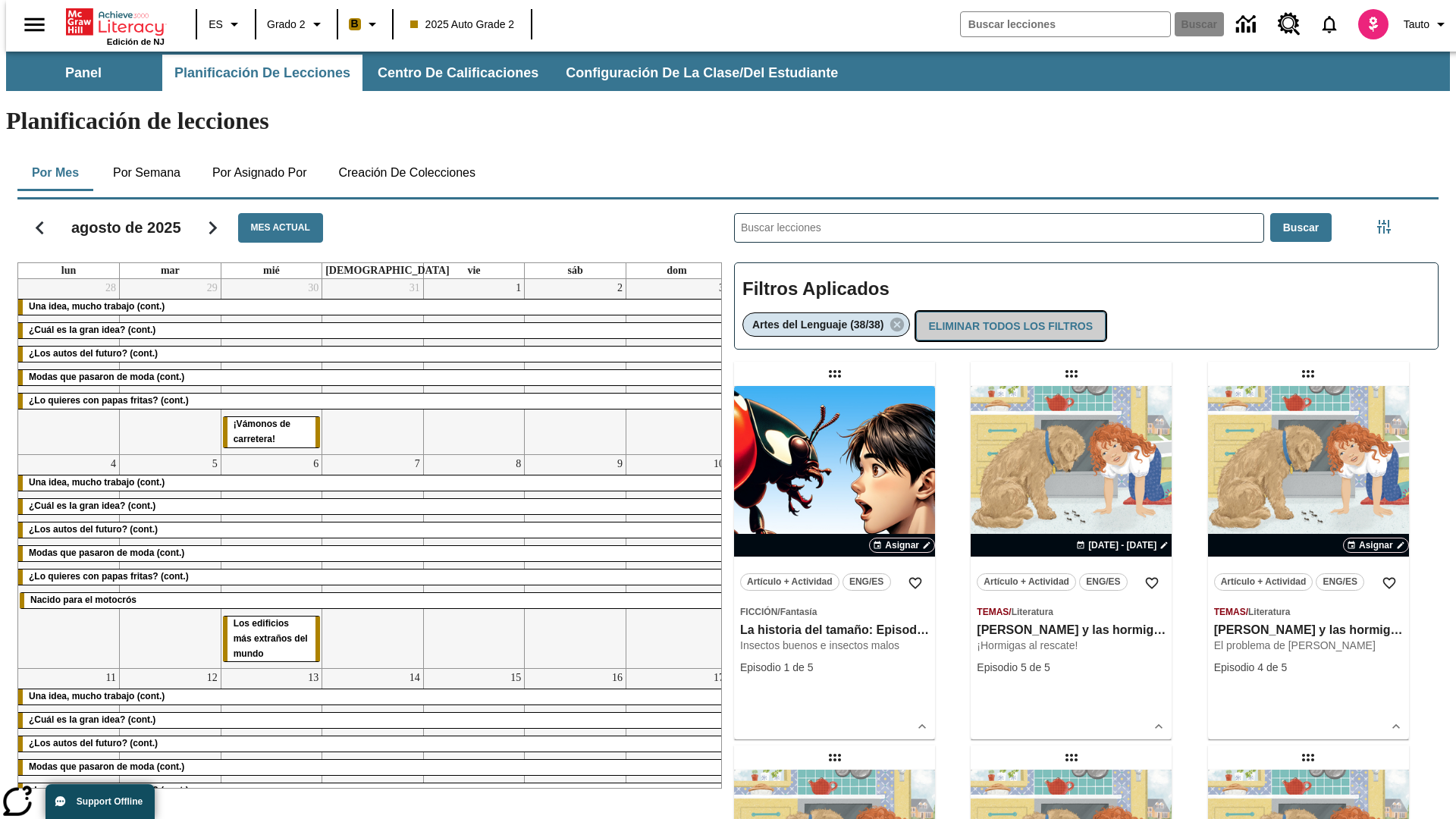
click at [1010, 311] on button "Eliminar todos los filtros" at bounding box center [1011, 326] width 190 height 29
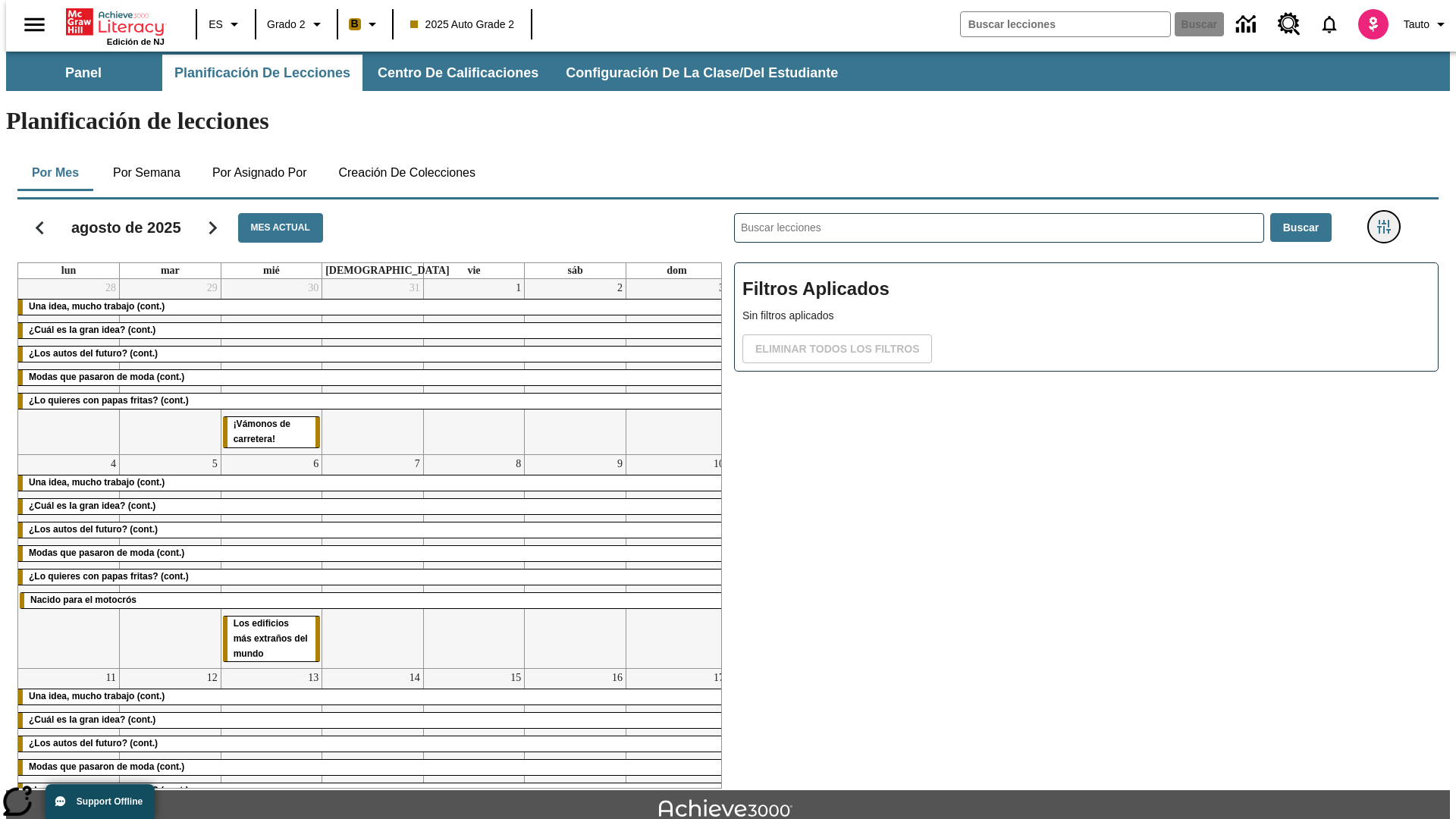
click at [1389, 220] on icon "Menú lateral de filtros" at bounding box center [1384, 226] width 13 height 13
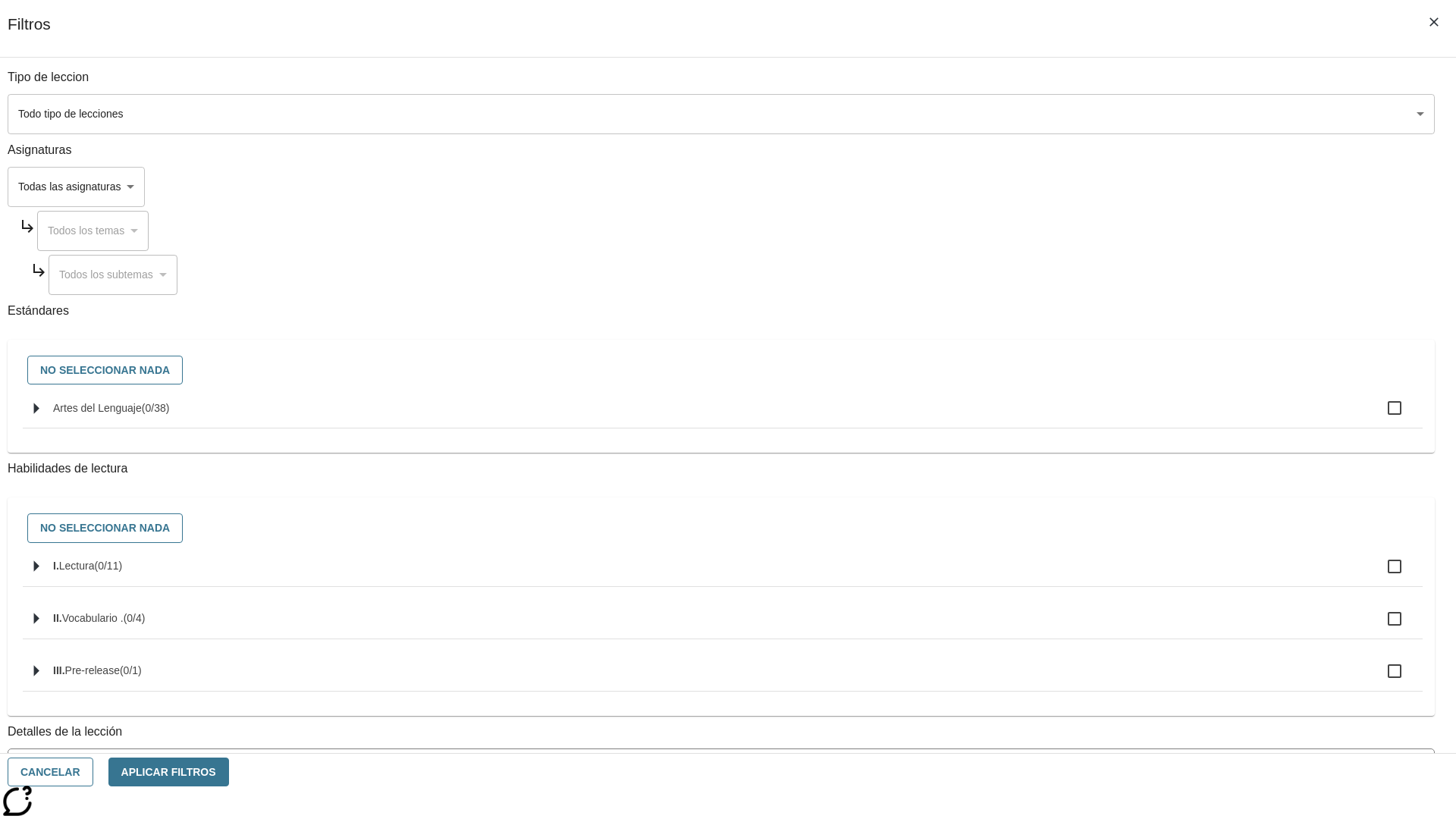
click at [1094, 582] on label "I. Lectura ( 0 / 11 )" at bounding box center [731, 567] width 1358 height 32
click at [1379, 582] on input "I. Lectura ( 0 / 11 )" at bounding box center [1395, 567] width 32 height 32
checkbox input "true"
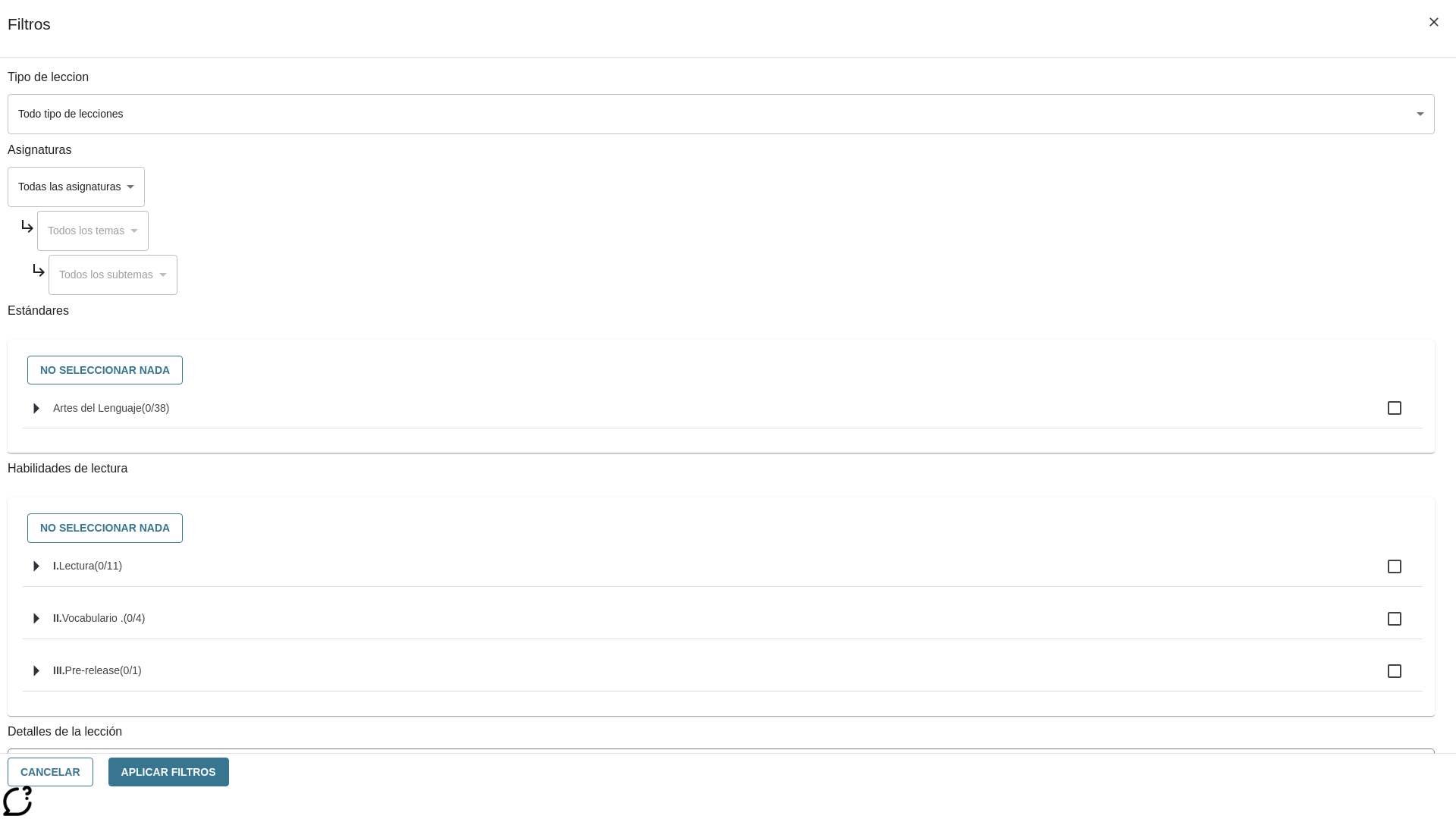
checkbox input "true"
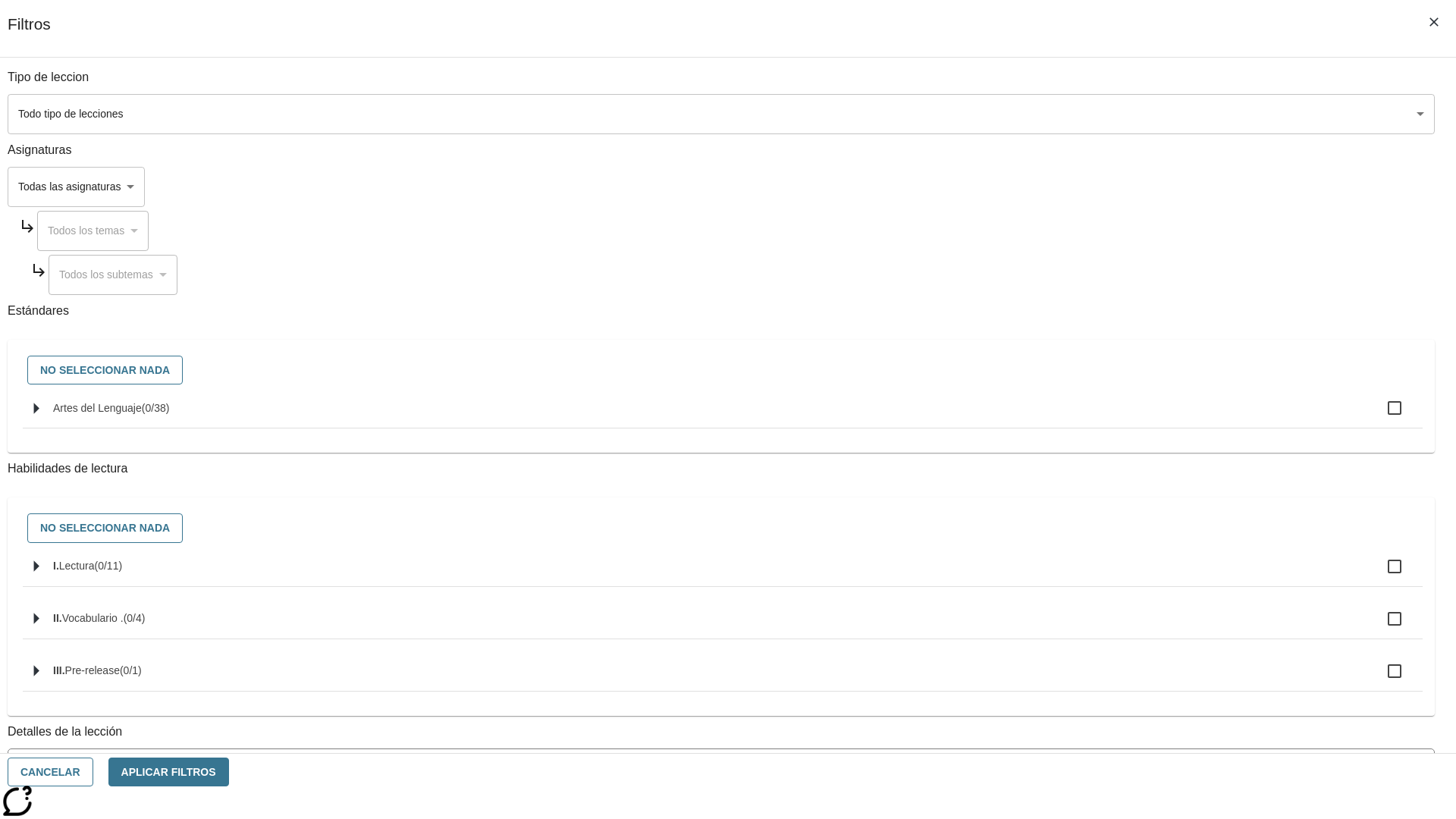
checkbox input "true"
click at [229, 772] on button "Aplicar Filtros" at bounding box center [169, 772] width 121 height 29
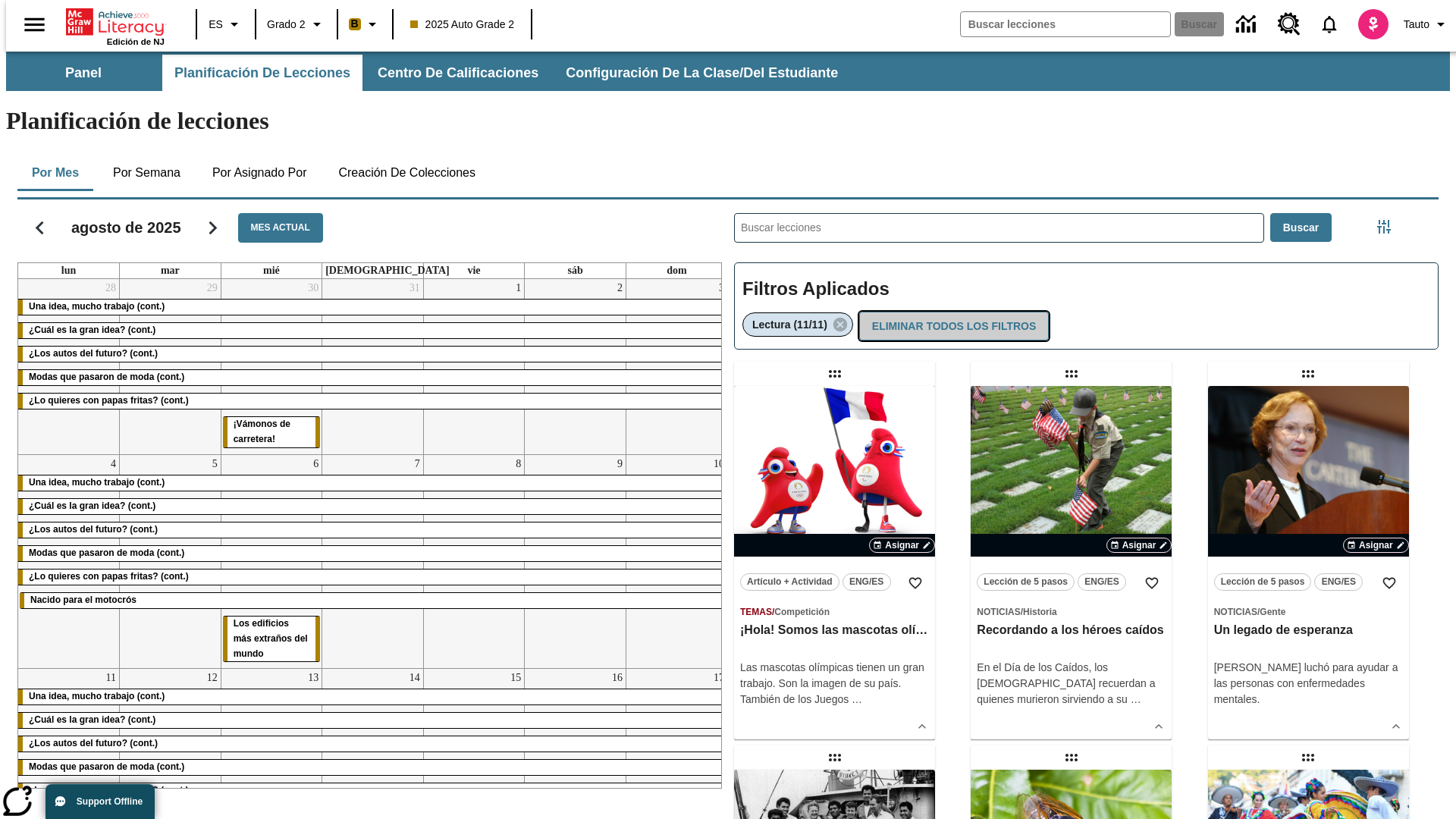
click at [953, 311] on button "Eliminar todos los filtros" at bounding box center [954, 326] width 190 height 29
click at [1389, 220] on icon "Menú lateral de filtros" at bounding box center [1384, 226] width 13 height 13
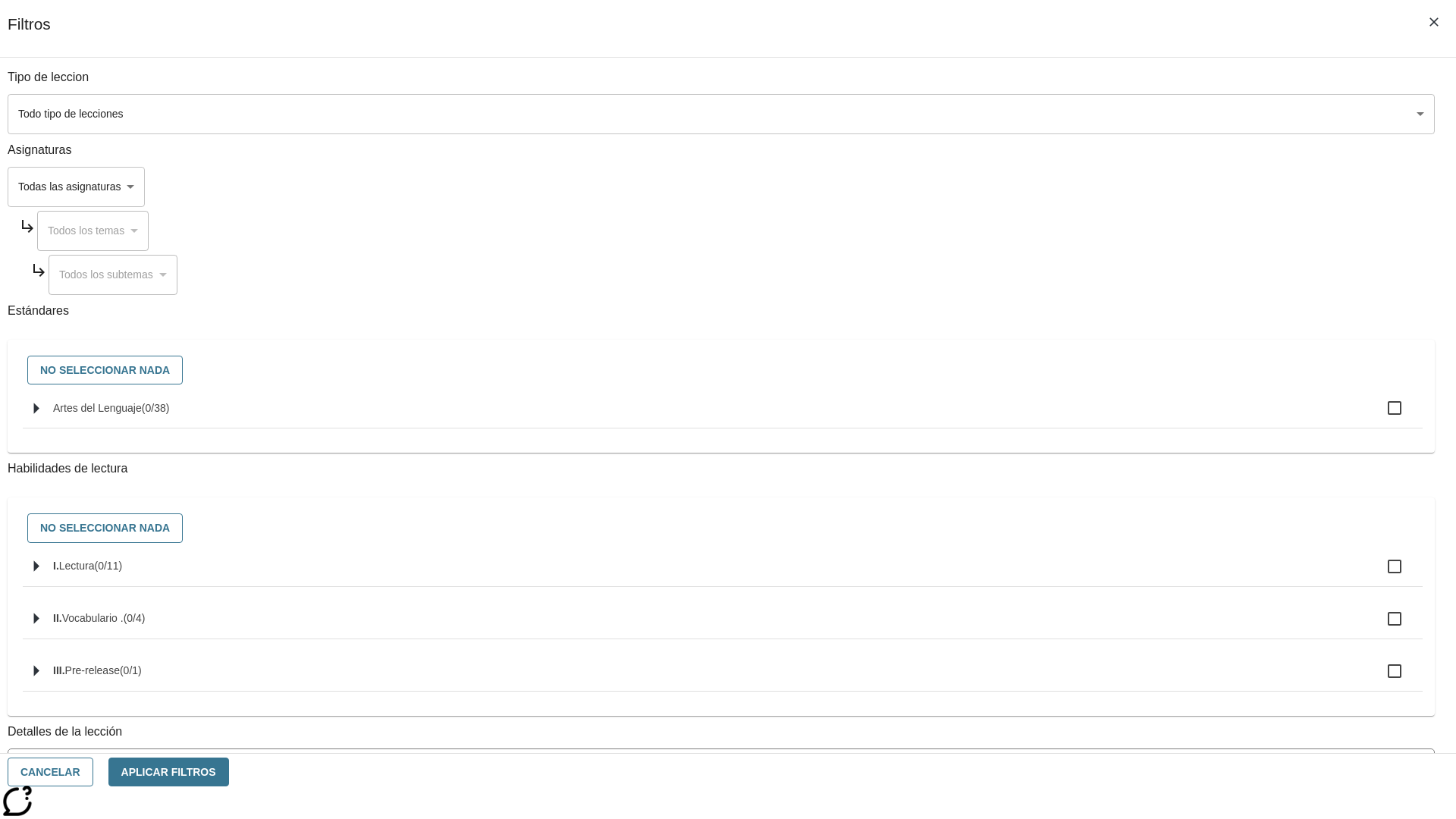
checkbox input "true"
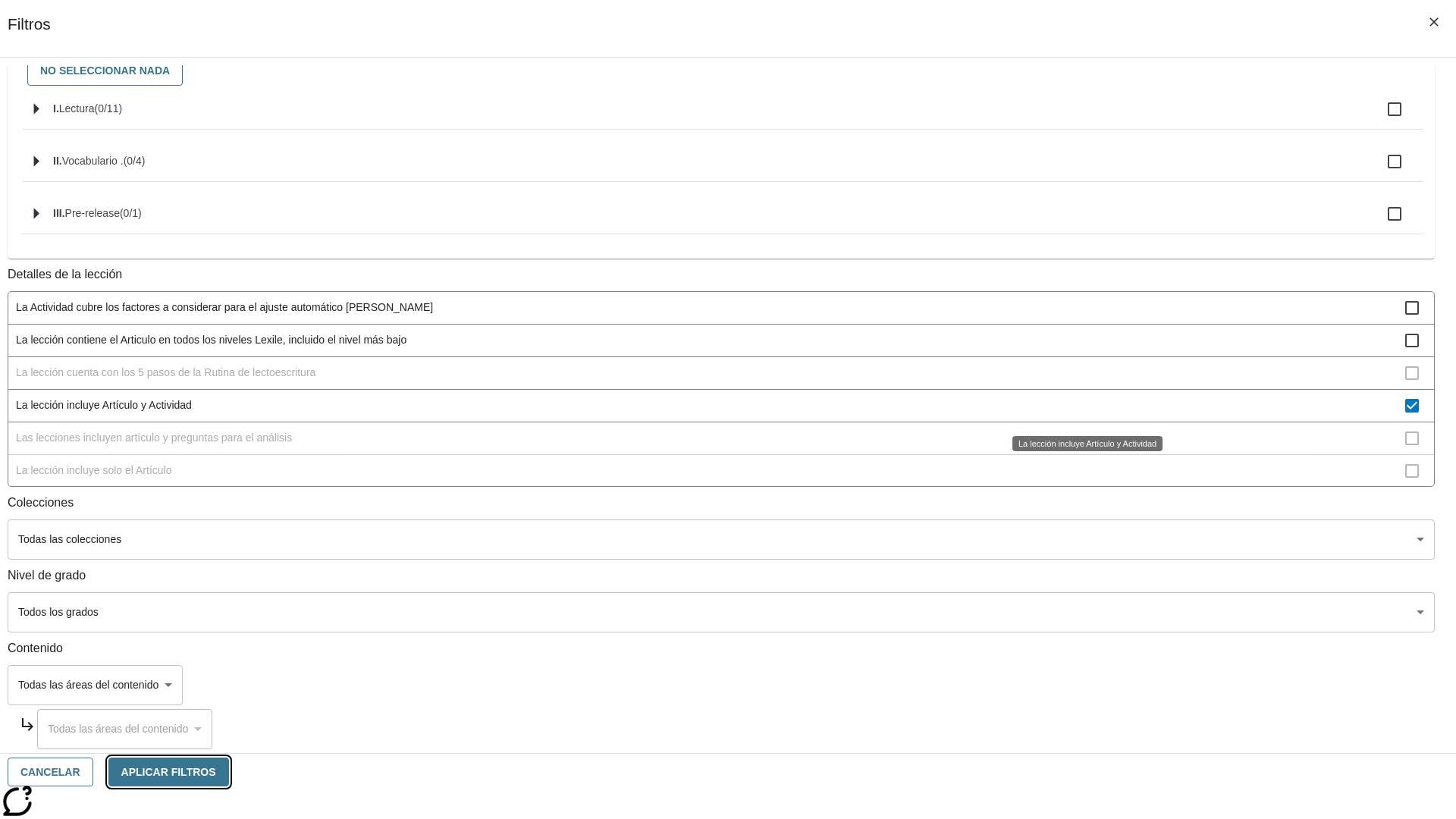
click at [229, 772] on button "Aplicar Filtros" at bounding box center [169, 772] width 121 height 29
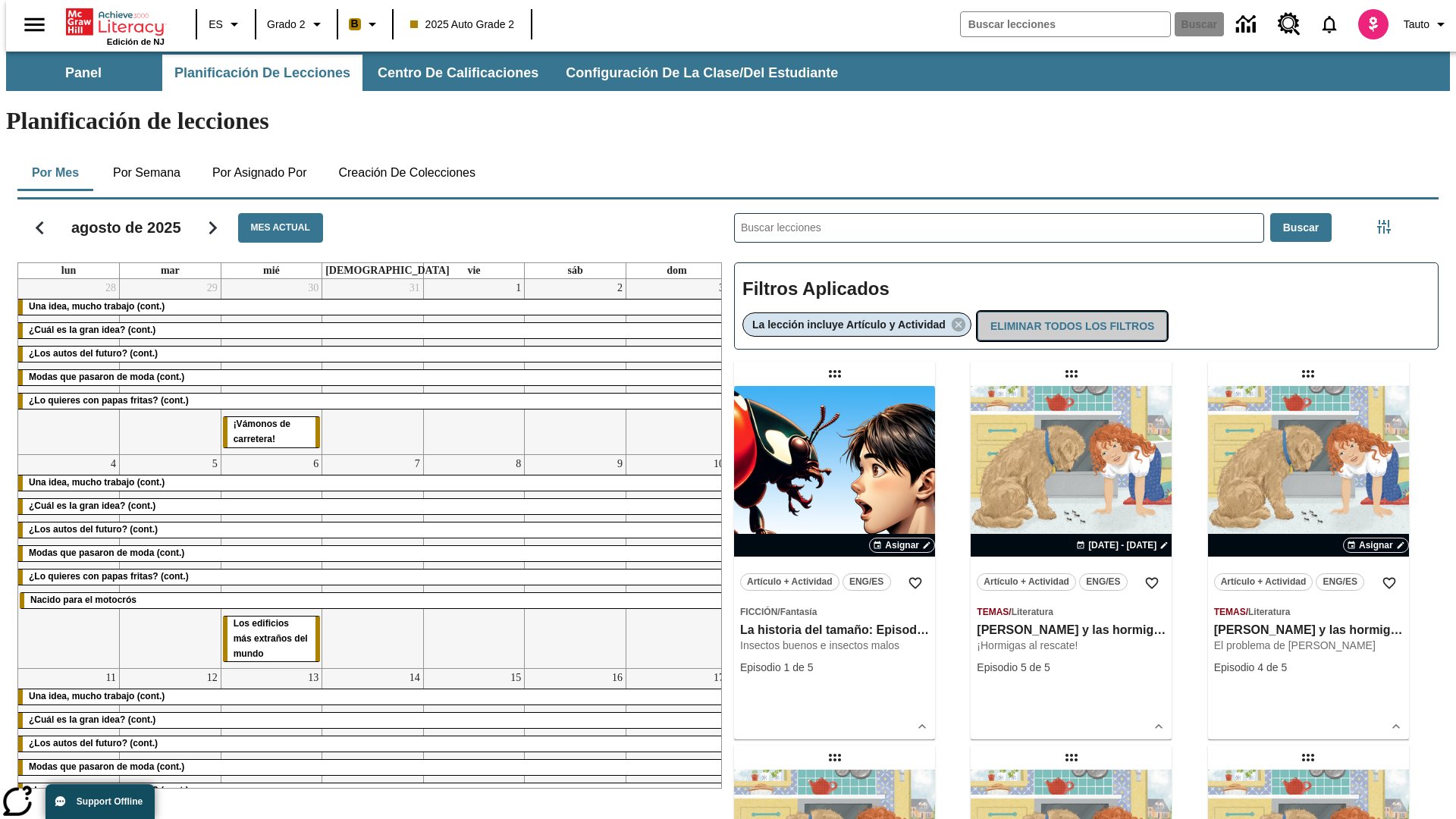
click at [1073, 311] on button "Eliminar todos los filtros" at bounding box center [1072, 326] width 190 height 29
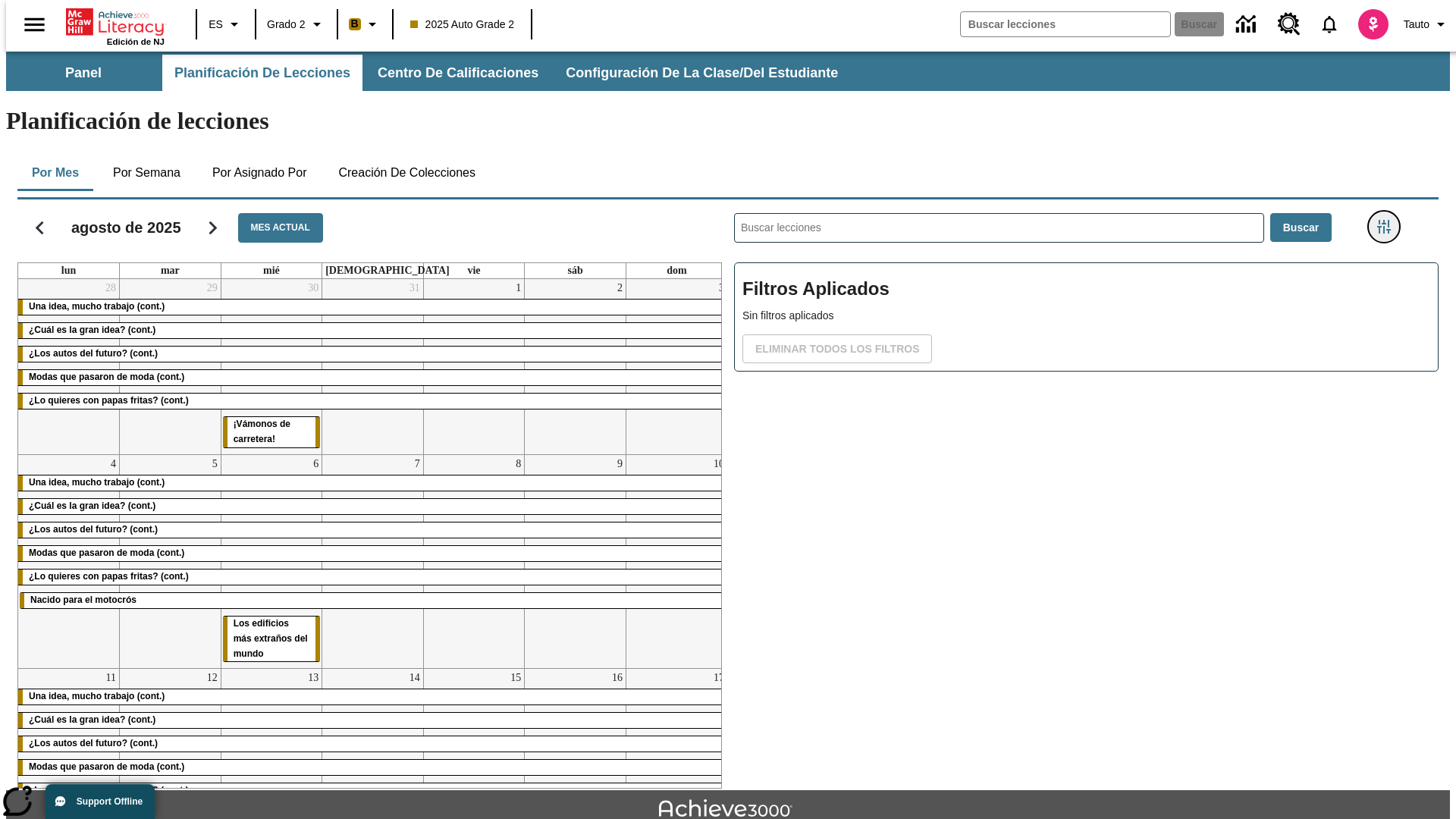
click at [1389, 220] on icon "Menú lateral de filtros" at bounding box center [1384, 226] width 13 height 13
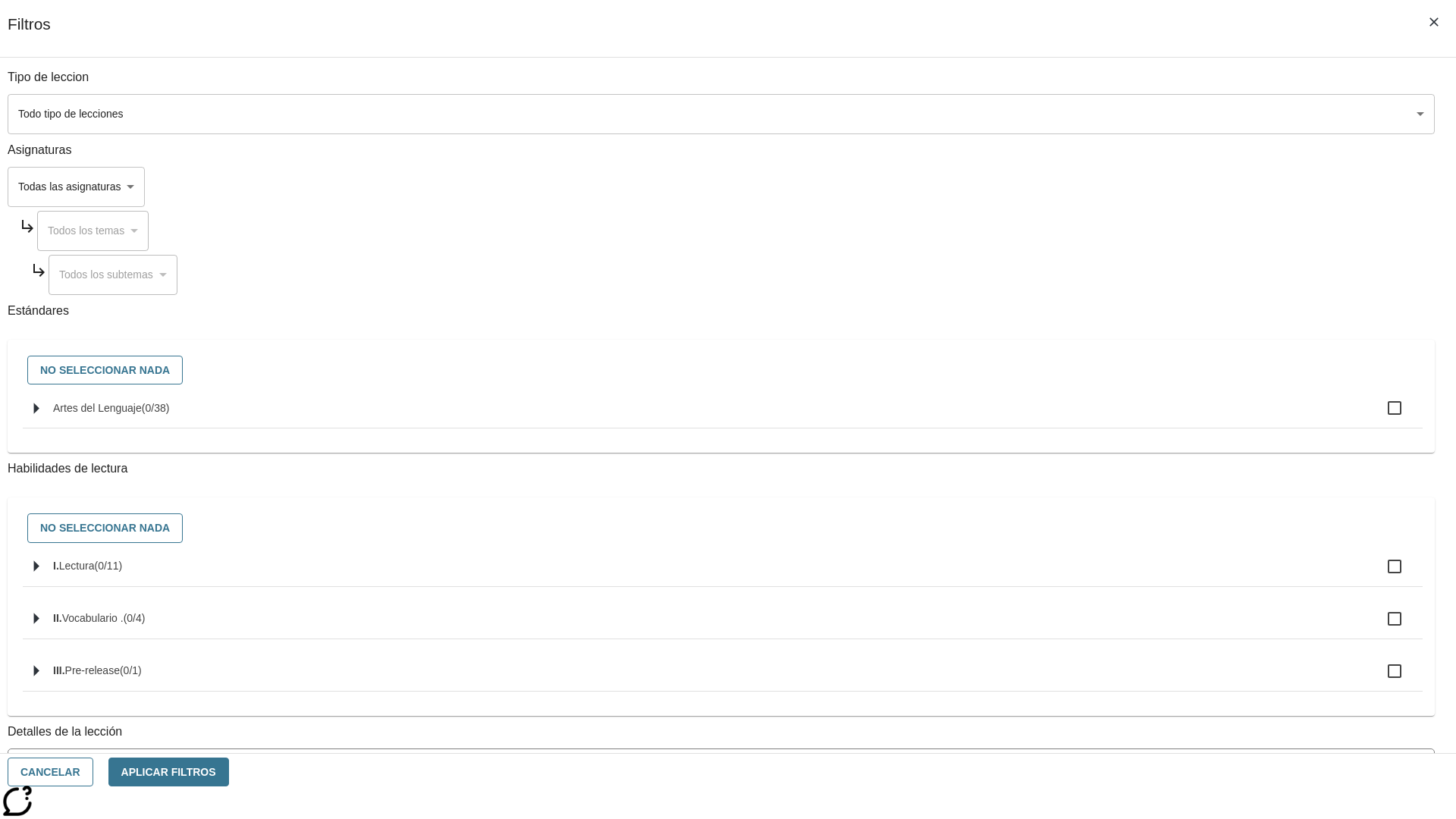
click at [1092, 539] on body "[MEDICAL_DATA] al contenido principal Edición de NJ ES Grado 2 B 2025 Auto Grad…" at bounding box center [728, 470] width 1444 height 837
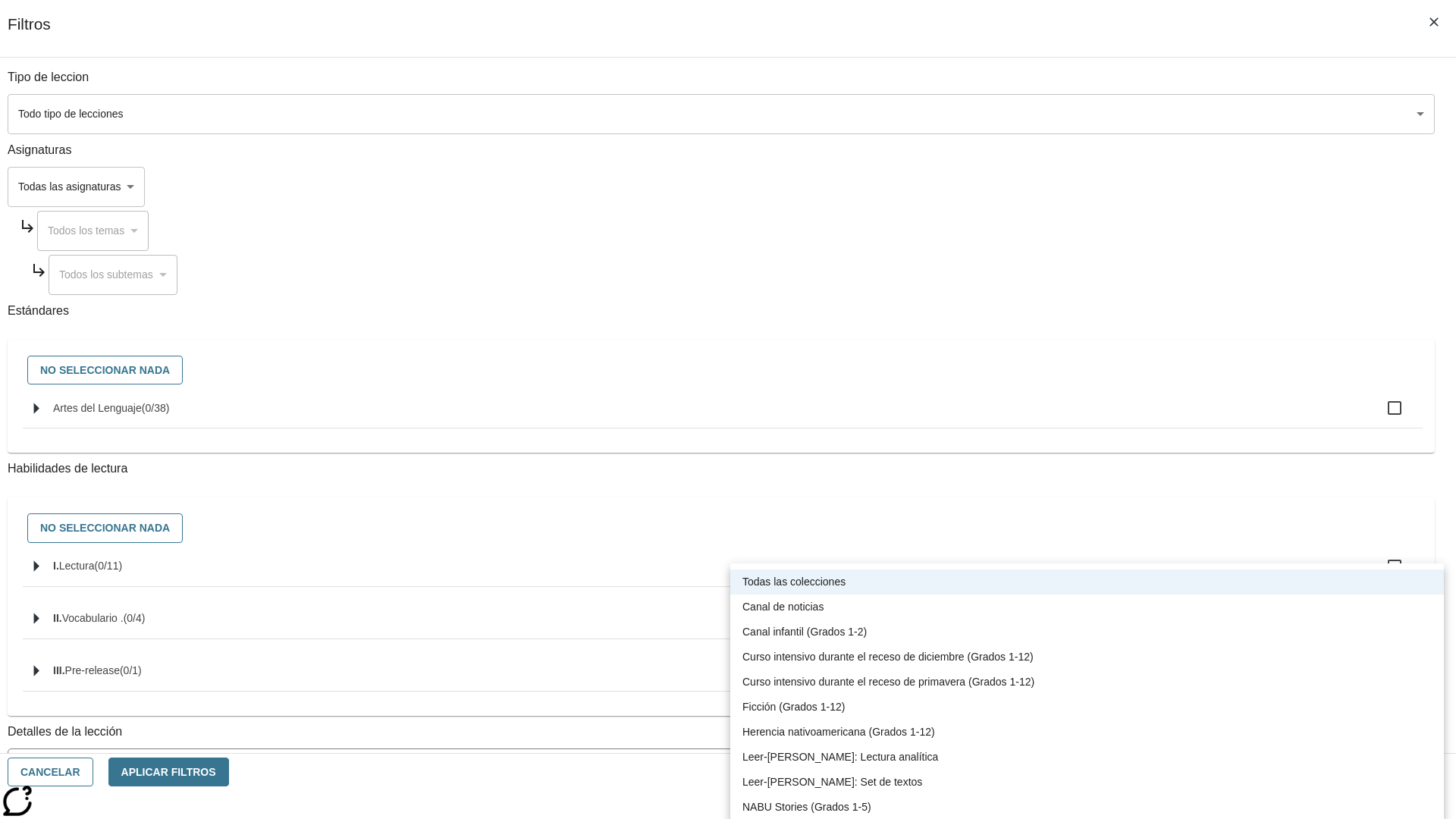
scroll to position [474, 0]
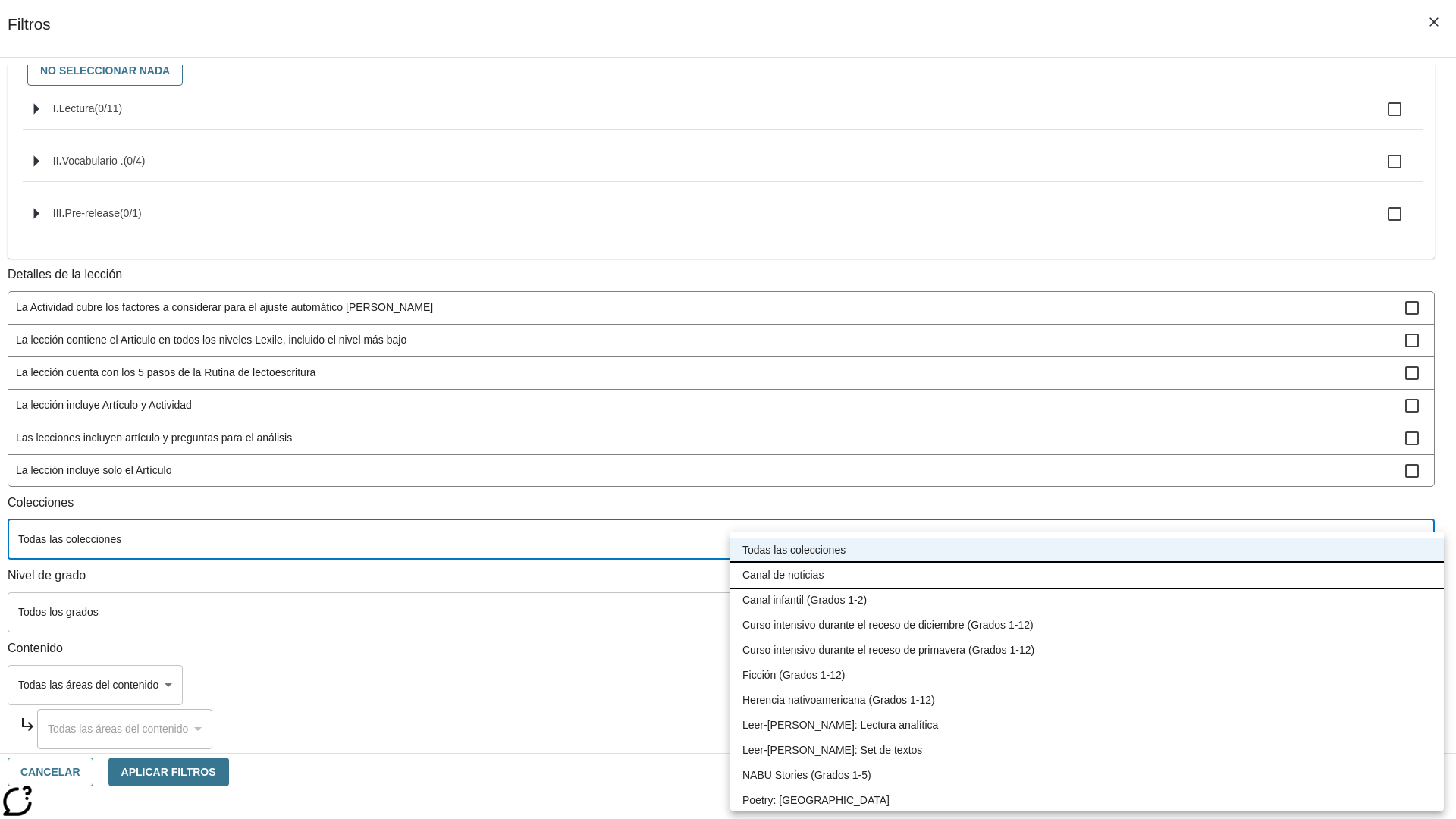
click at [1087, 575] on li "Canal de noticias" at bounding box center [1087, 575] width 713 height 25
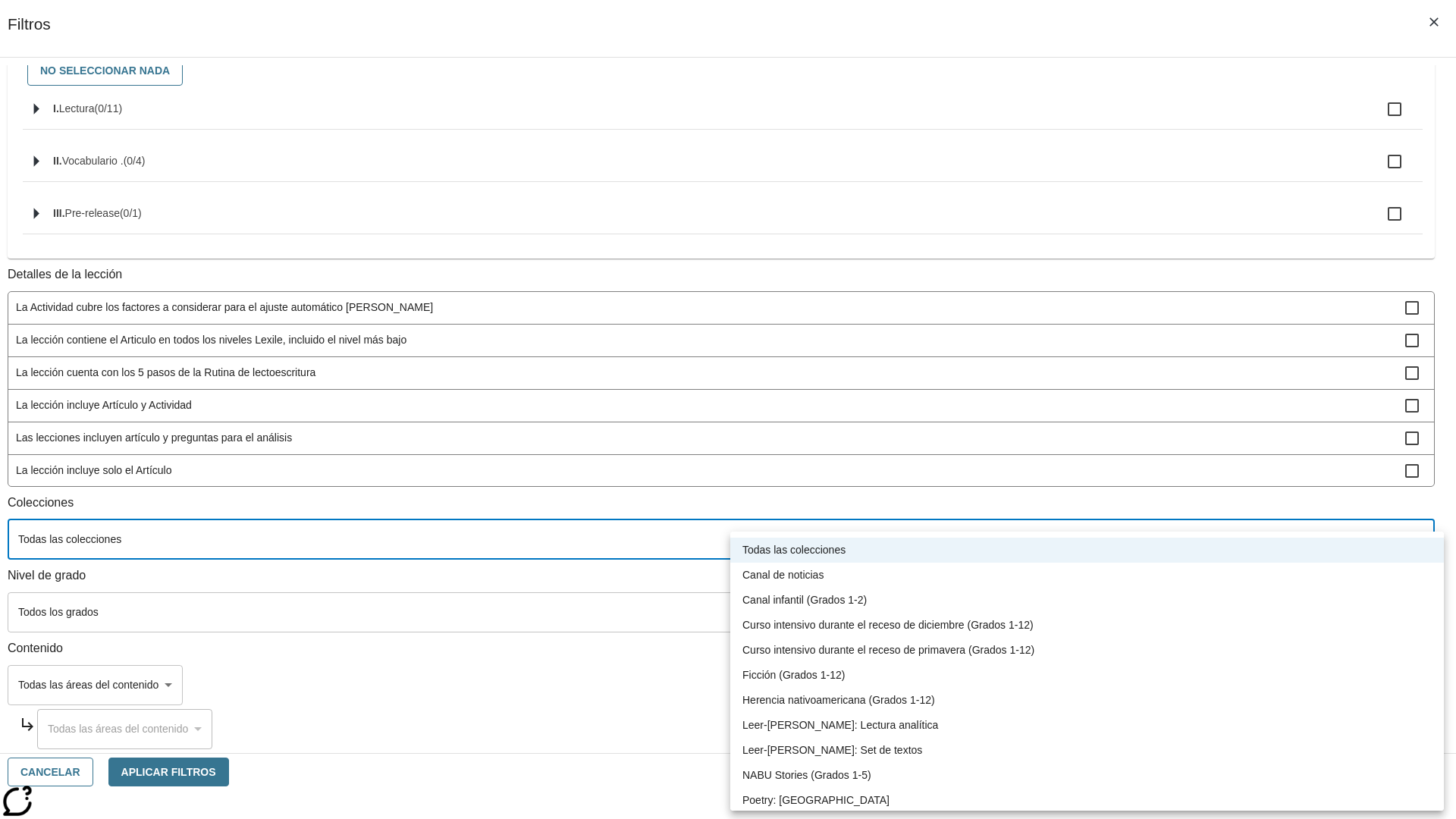
type input "120"
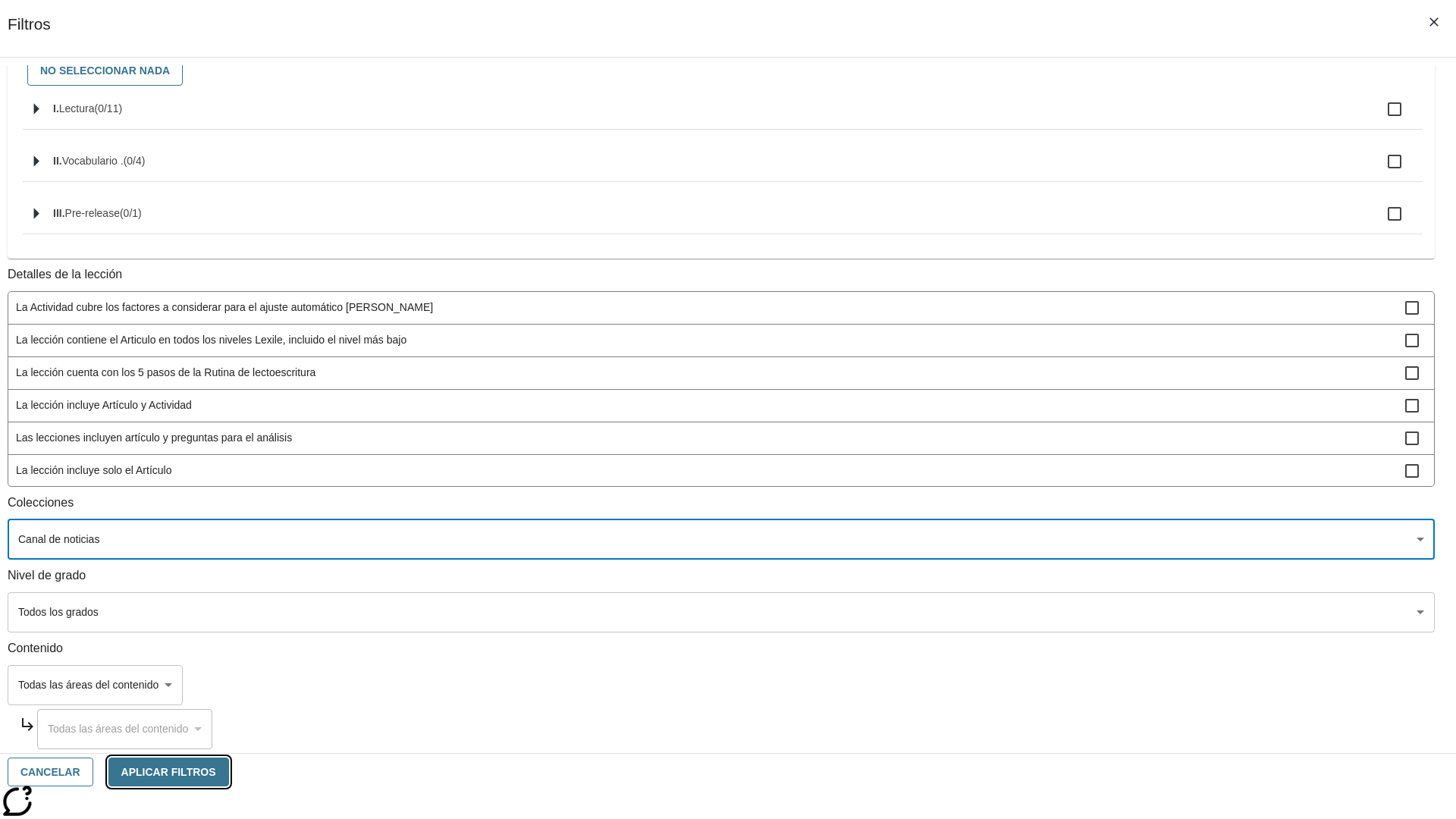
click at [229, 772] on button "Aplicar Filtros" at bounding box center [169, 772] width 121 height 29
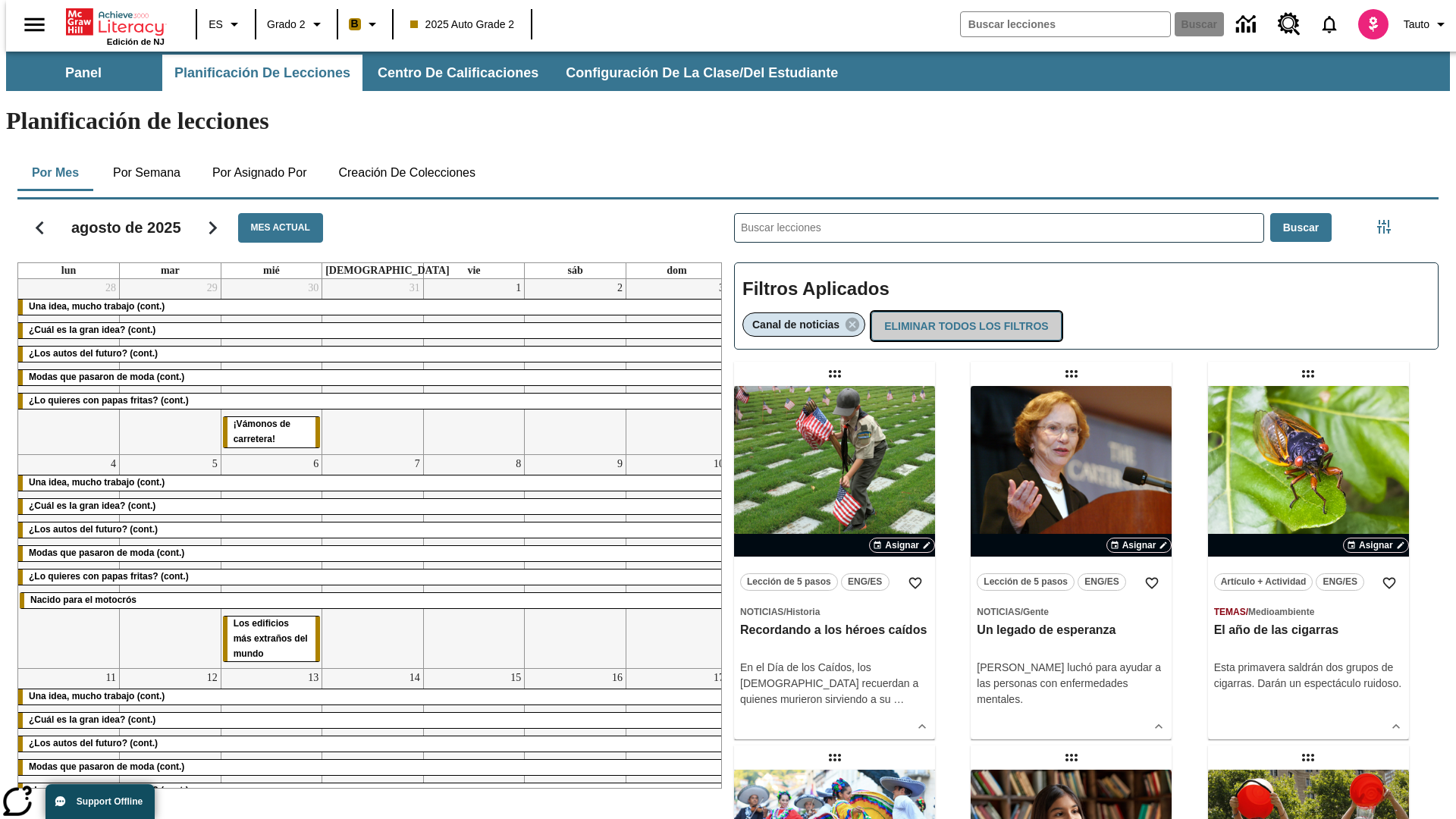
click at [964, 311] on button "Eliminar todos los filtros" at bounding box center [966, 326] width 190 height 29
